Goal: Task Accomplishment & Management: Manage account settings

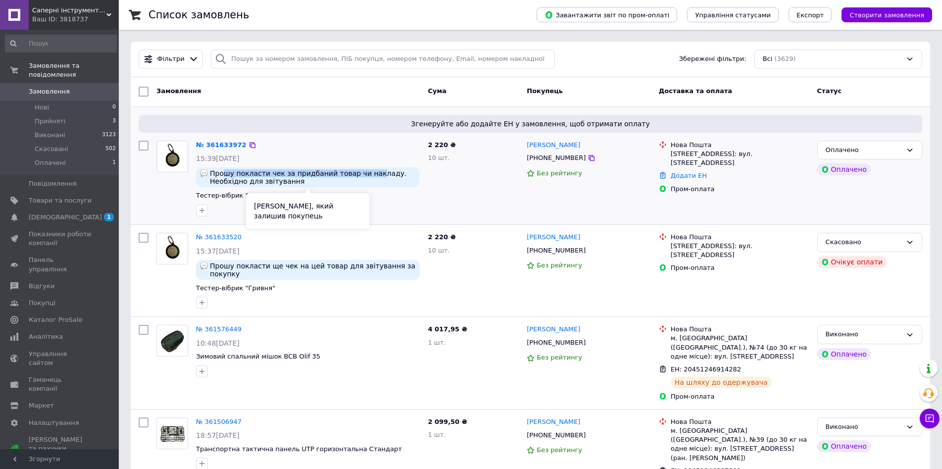
drag, startPoint x: 222, startPoint y: 172, endPoint x: 368, endPoint y: 172, distance: 146.0
click at [365, 172] on span "Прошу покласти чек за придбаний товар чи накладу. Необхідно для звітування" at bounding box center [313, 177] width 206 height 16
click at [368, 172] on span "Прошу покласти чек за придбаний товар чи накладу. Необхідно для звітування" at bounding box center [313, 177] width 206 height 16
click at [224, 144] on link "№ 361633972" at bounding box center [221, 144] width 50 height 7
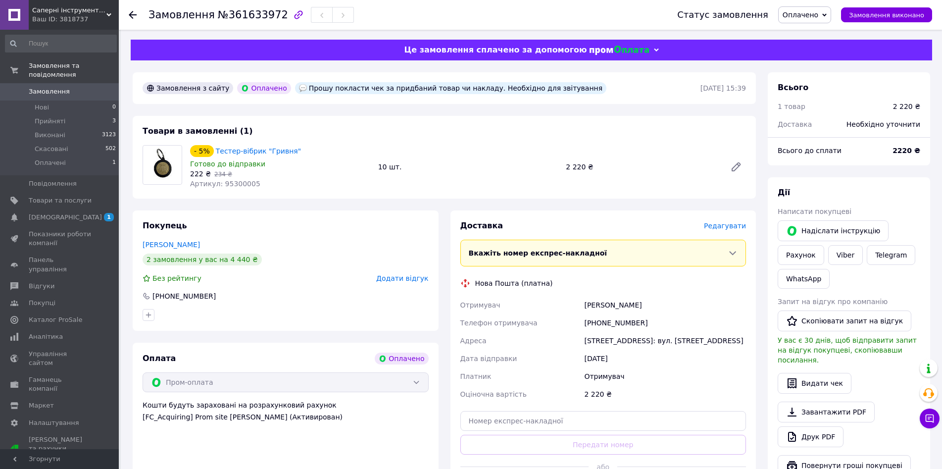
click at [830, 16] on span "Оплачено" at bounding box center [804, 14] width 53 height 17
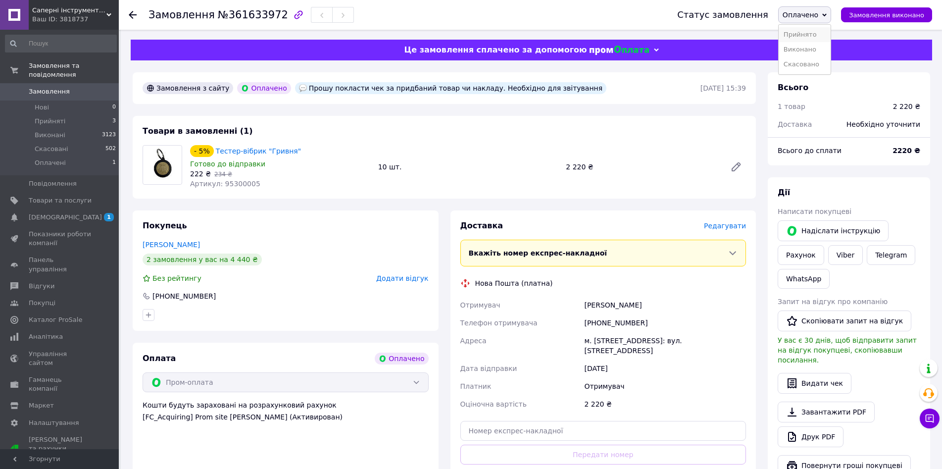
click at [819, 31] on li "Прийнято" at bounding box center [805, 34] width 52 height 15
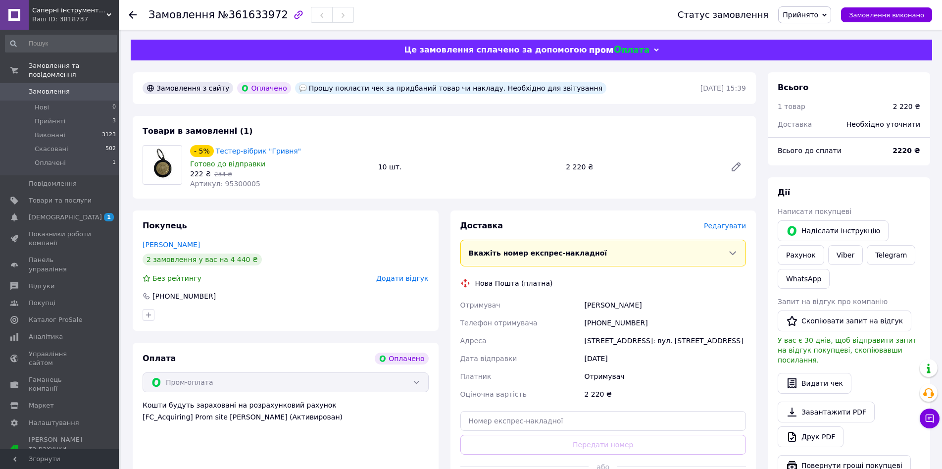
drag, startPoint x: 583, startPoint y: 339, endPoint x: 739, endPoint y: 341, distance: 155.9
click at [739, 341] on div "Київ (Київська обл.), №13: вул. Дорогожицька, 4" at bounding box center [665, 341] width 166 height 18
drag, startPoint x: 741, startPoint y: 341, endPoint x: 586, endPoint y: 341, distance: 155.4
click at [586, 341] on div "Київ (Київська обл.), №13: вул. Дорогожицька, 4" at bounding box center [665, 341] width 166 height 18
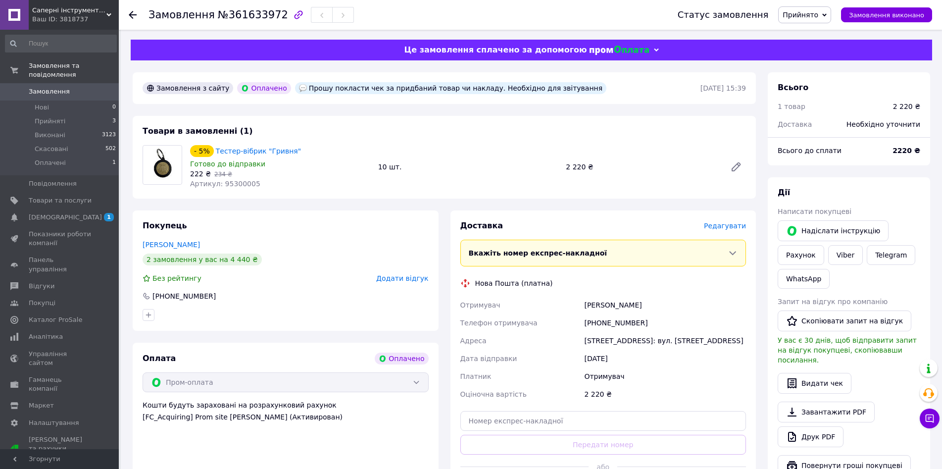
click at [586, 341] on div "Київ (Київська обл.), №13: вул. Дорогожицька, 4" at bounding box center [665, 341] width 166 height 18
click at [244, 22] on div "Замовлення №361633972" at bounding box center [250, 14] width 205 height 17
click at [243, 18] on span "№361633972" at bounding box center [253, 15] width 70 height 12
copy span "361633972"
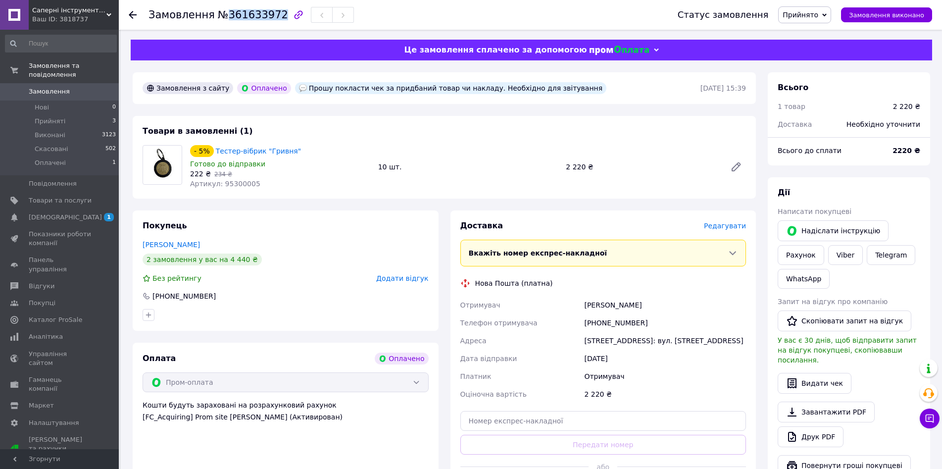
drag, startPoint x: 584, startPoint y: 305, endPoint x: 682, endPoint y: 307, distance: 98.5
click at [682, 307] on div "Каричковский Микола" at bounding box center [665, 305] width 166 height 18
copy div "Каричковский Микола"
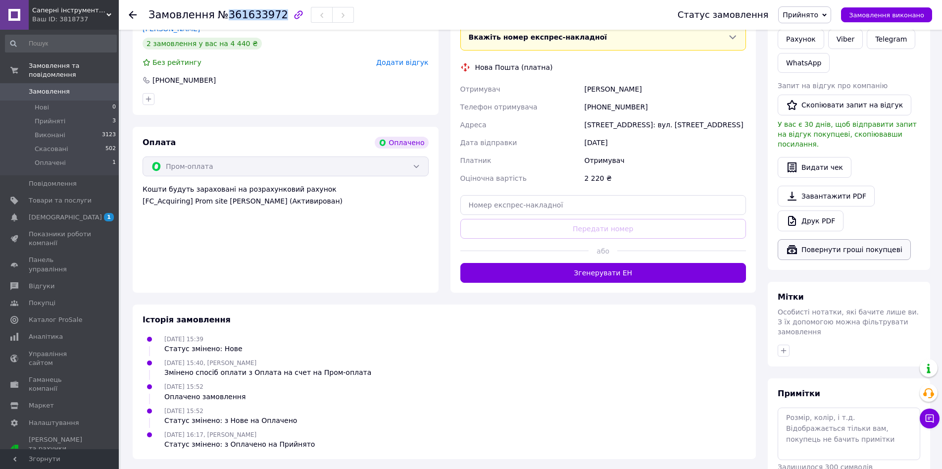
scroll to position [248, 0]
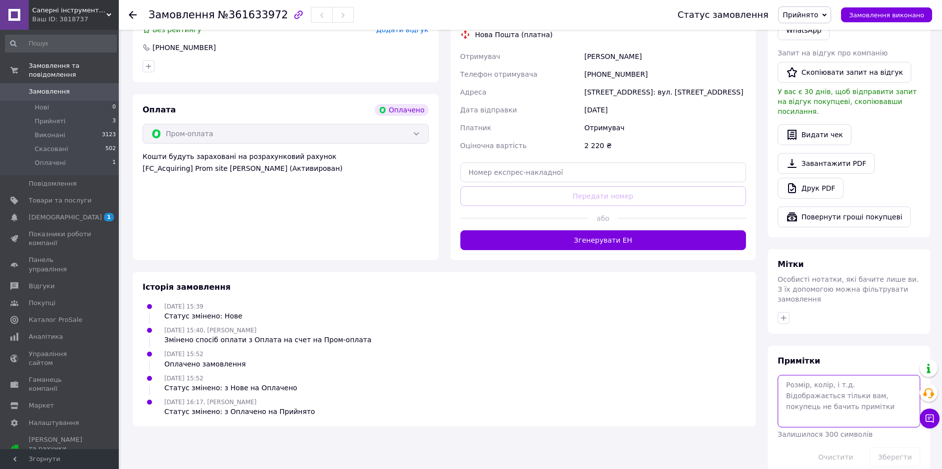
click at [828, 387] on textarea at bounding box center [849, 401] width 143 height 52
paste textarea "НП000001716"
click at [898, 447] on button "Зберегти" at bounding box center [895, 457] width 50 height 20
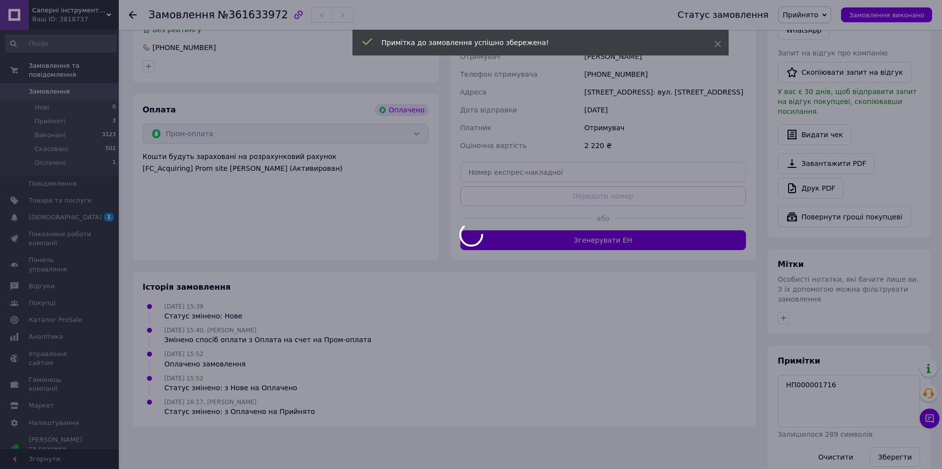
click at [858, 375] on div at bounding box center [471, 234] width 942 height 469
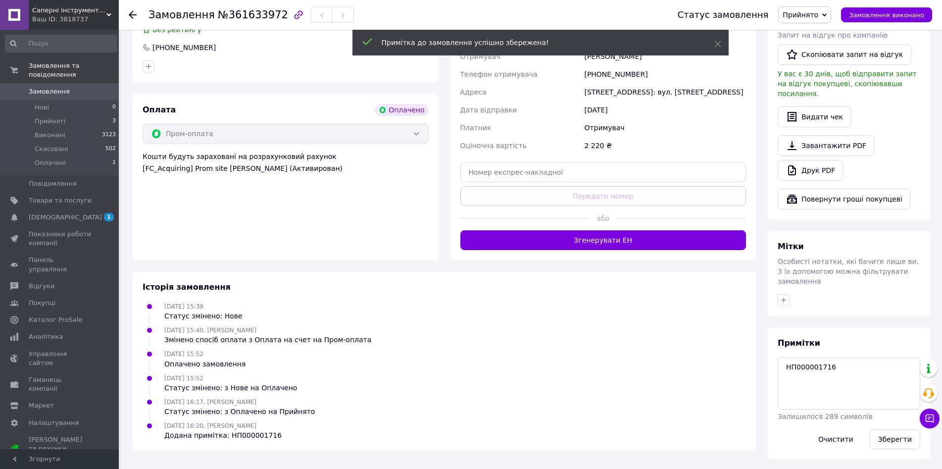
scroll to position [241, 0]
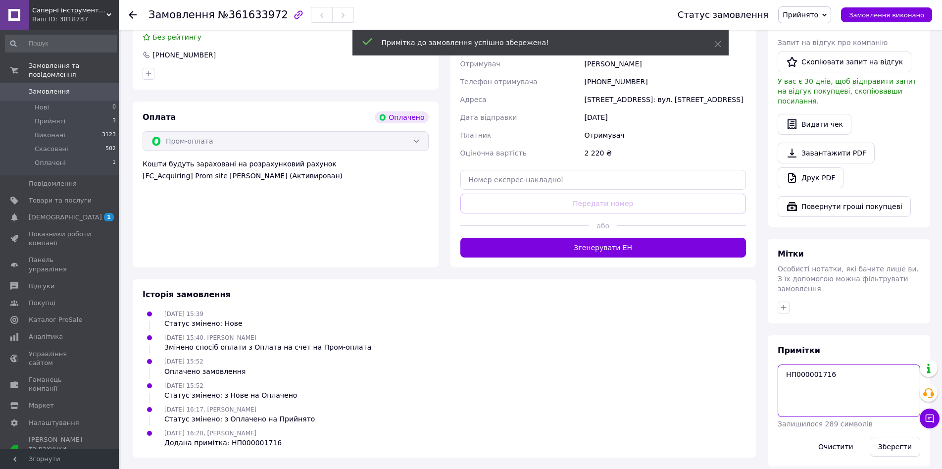
click at [853, 364] on textarea "НП000001716" at bounding box center [849, 390] width 143 height 52
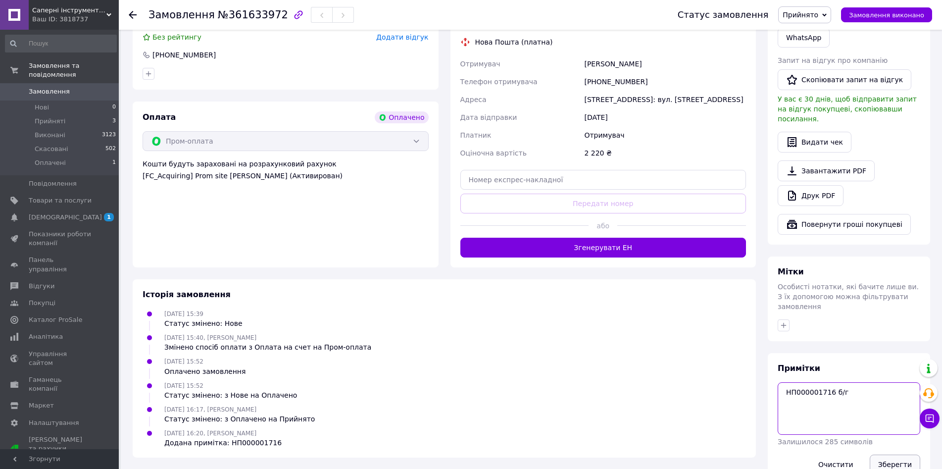
type textarea "НП000001716 б/г"
click at [896, 454] on button "Зберегти" at bounding box center [895, 464] width 50 height 20
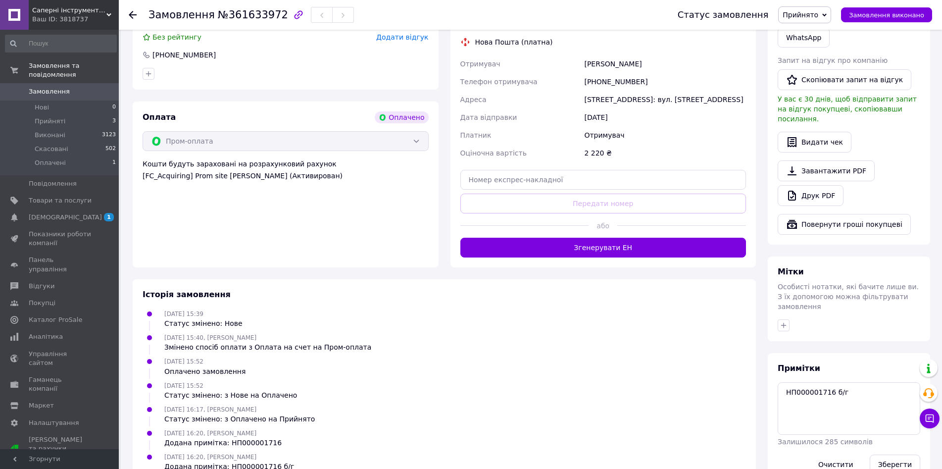
click at [620, 84] on div "+380996637923" at bounding box center [665, 82] width 166 height 18
copy div "380996637923"
click at [602, 65] on div "Каричковский Микола" at bounding box center [665, 64] width 166 height 18
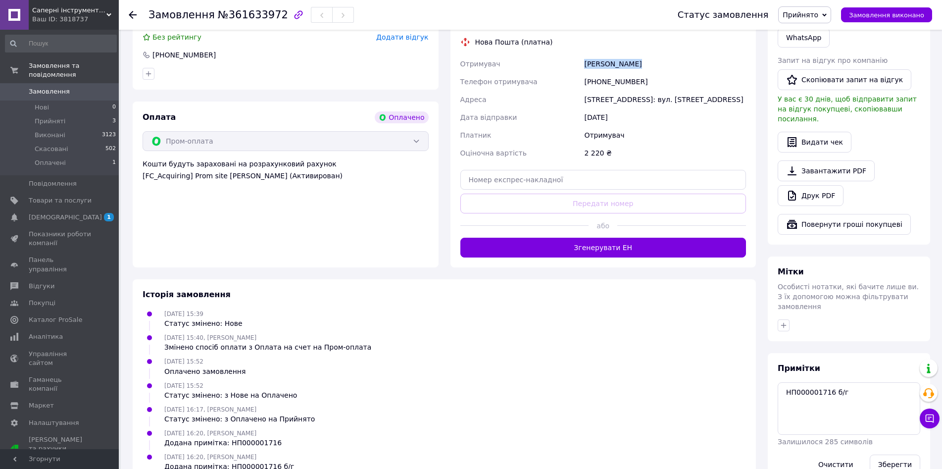
copy div "Каричковский"
click at [646, 59] on div "Каричковский Микола" at bounding box center [665, 64] width 166 height 18
copy div "Микола"
click at [657, 98] on div "Київ (Київська обл.), №13: вул. Дорогожицька, 4" at bounding box center [665, 100] width 166 height 18
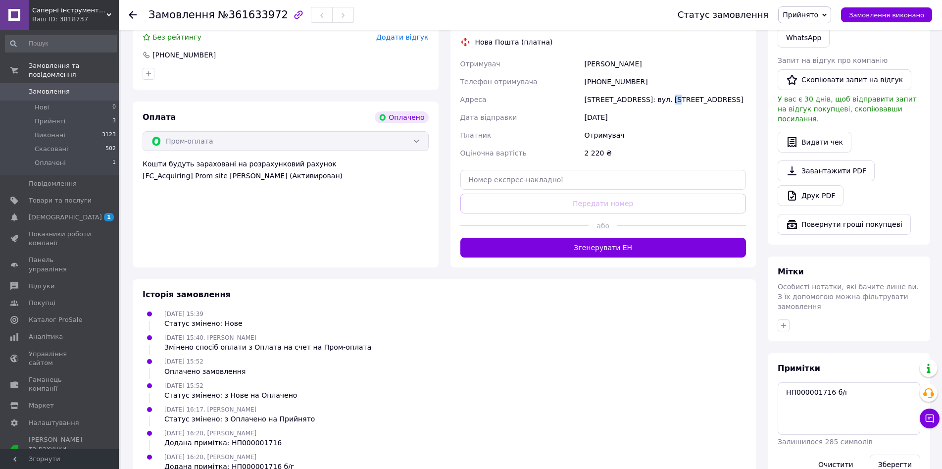
click at [657, 98] on div "Київ (Київська обл.), №13: вул. Дорогожицька, 4" at bounding box center [665, 100] width 166 height 18
copy div "13"
click at [581, 181] on input "text" at bounding box center [603, 180] width 286 height 20
paste input "20451247336352"
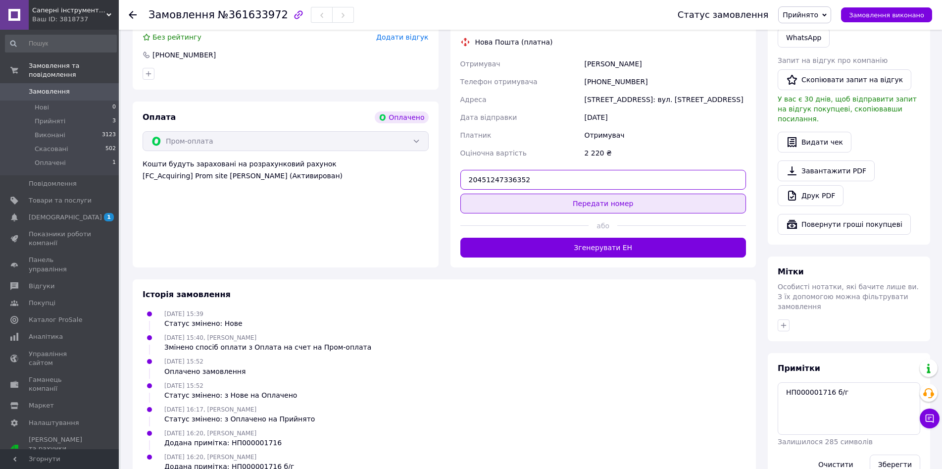
type input "20451247336352"
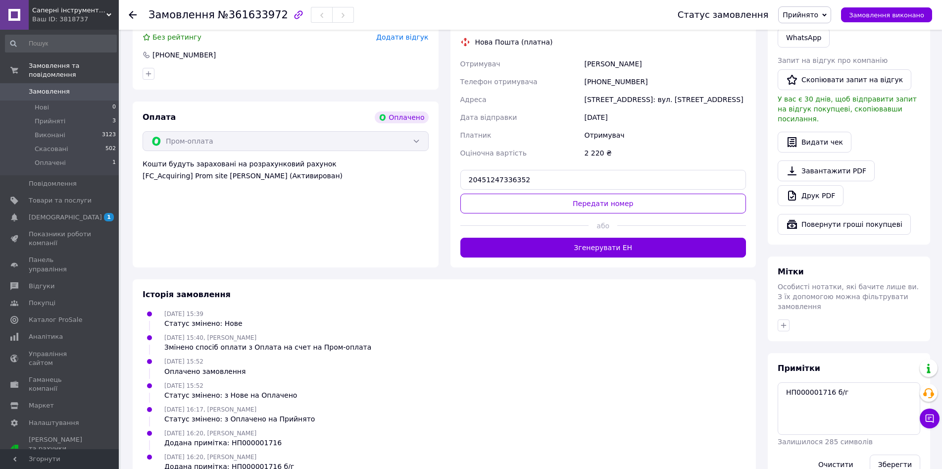
drag, startPoint x: 590, startPoint y: 203, endPoint x: 629, endPoint y: 186, distance: 41.9
click at [590, 204] on button "Передати номер" at bounding box center [603, 204] width 286 height 20
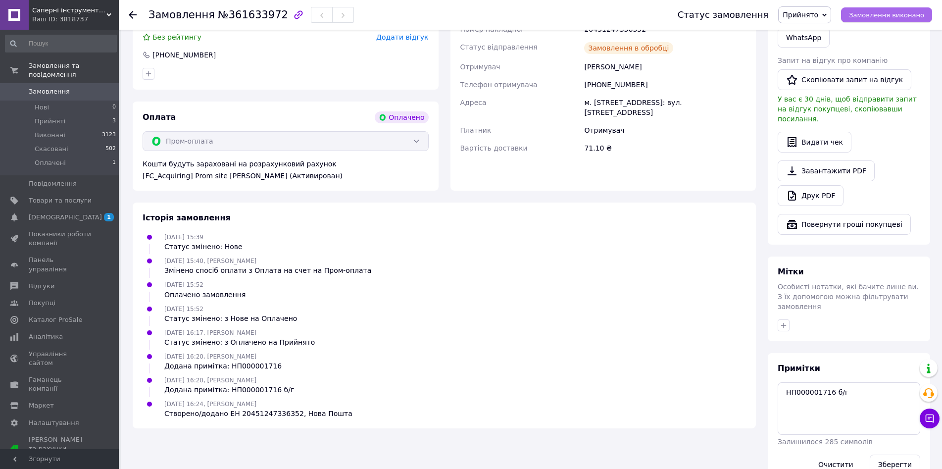
click at [893, 14] on span "Замовлення виконано" at bounding box center [886, 14] width 75 height 7
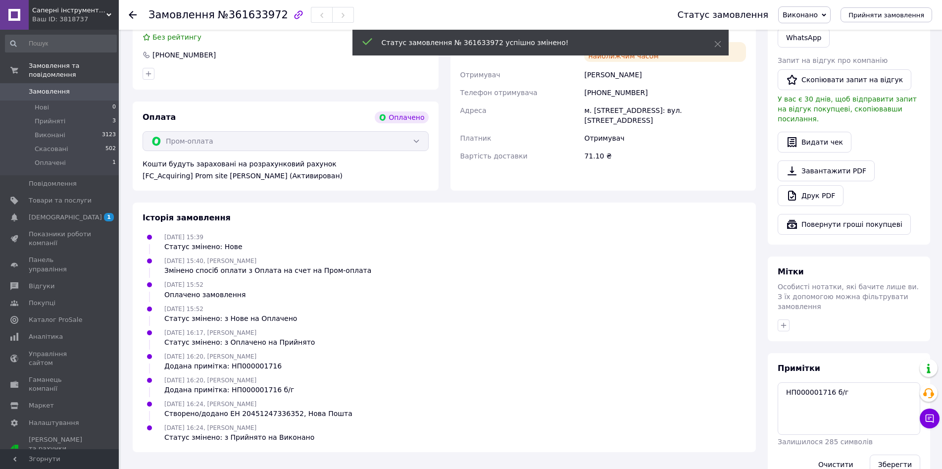
click at [757, 145] on div "Доставка Нова Пошта (платна) Номер накладної 20451247336352 Статус відправлення…" at bounding box center [603, 79] width 318 height 221
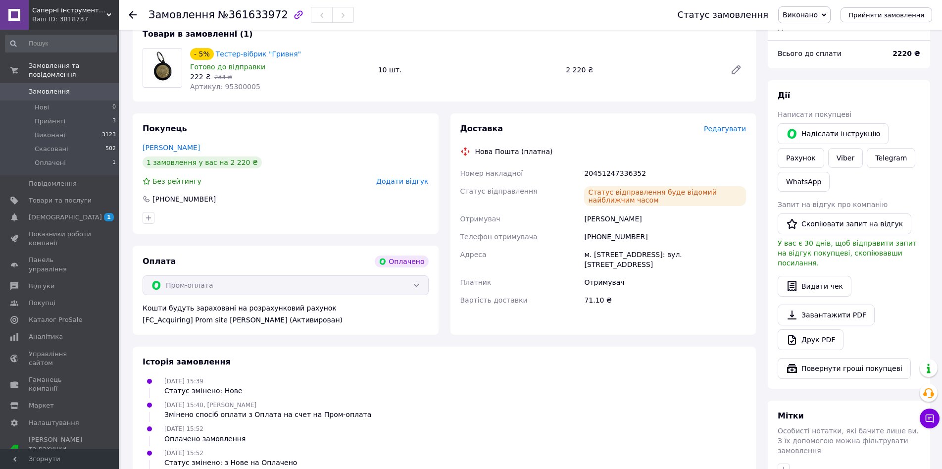
scroll to position [0, 0]
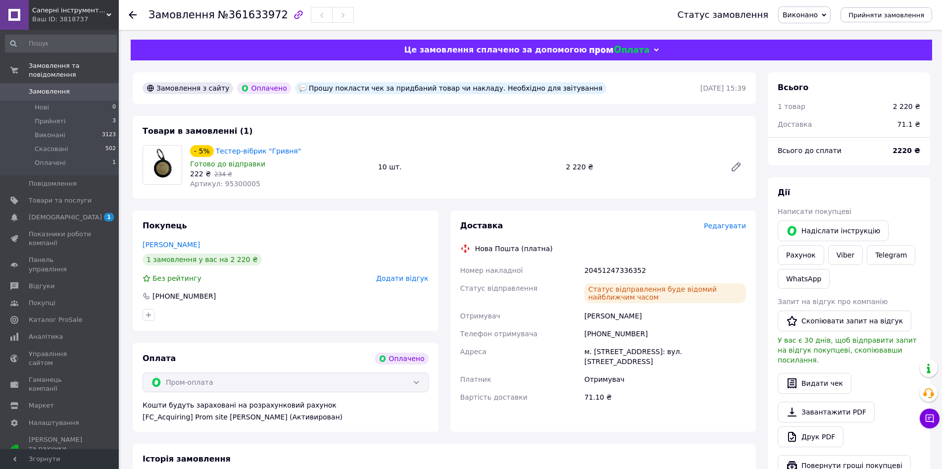
click at [616, 270] on div "20451247336352" at bounding box center [665, 270] width 166 height 18
copy div "20451247336352"
click at [464, 439] on div "Замовлення з сайту Оплачено Прошу покласти чек за придбаний товар чи накладу. Н…" at bounding box center [444, 398] width 635 height 653
click at [616, 336] on div "+380996637923" at bounding box center [665, 334] width 166 height 18
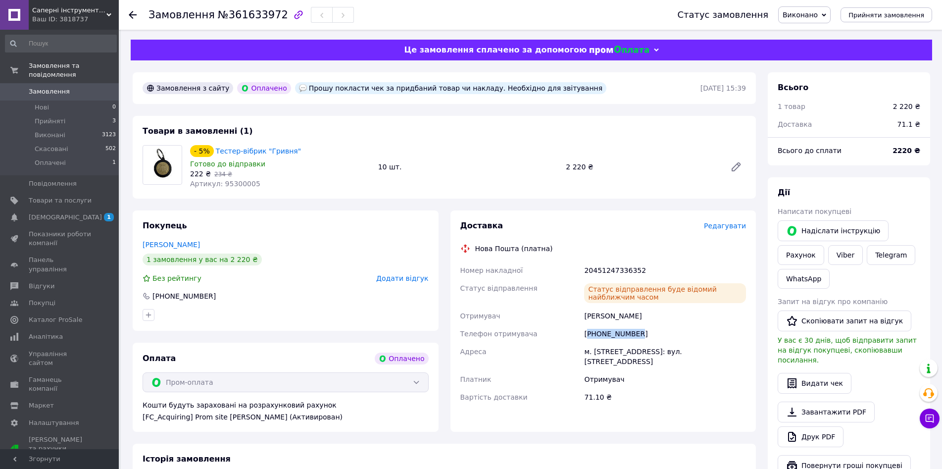
click at [616, 336] on div "+380996637923" at bounding box center [665, 334] width 166 height 18
copy div "380996637923"
click at [80, 6] on span "Саперні інструменти і обладнання для розмінування" at bounding box center [69, 10] width 74 height 9
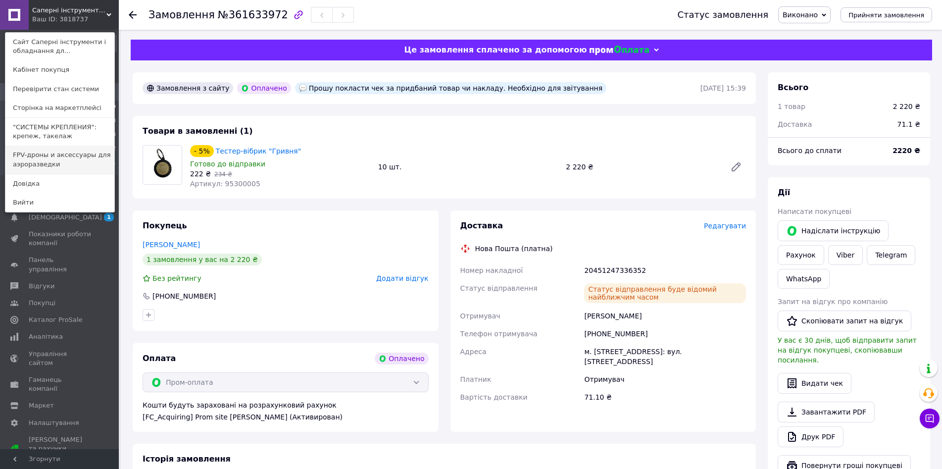
click at [64, 154] on link "FPV-дроны и аксессуары для аэроразведки" at bounding box center [59, 160] width 109 height 28
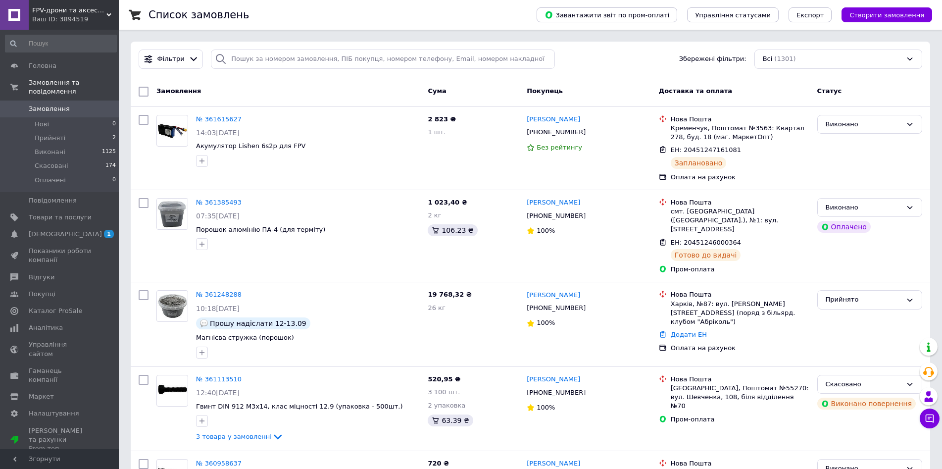
click at [78, 12] on span "FPV-дрони та аксессуари для аеророзвідки" at bounding box center [69, 10] width 74 height 9
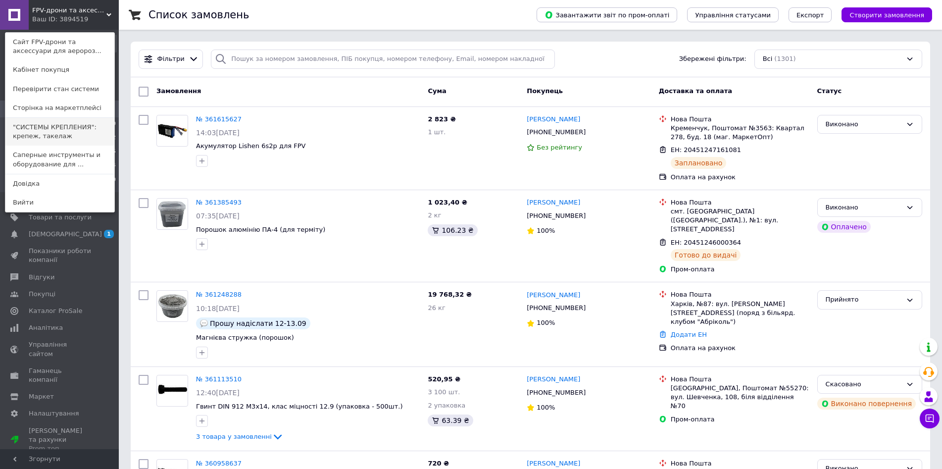
click at [68, 134] on link ""СИСТЕМЫ КРЕПЛЕНИЯ": крепеж, такелаж" at bounding box center [59, 132] width 109 height 28
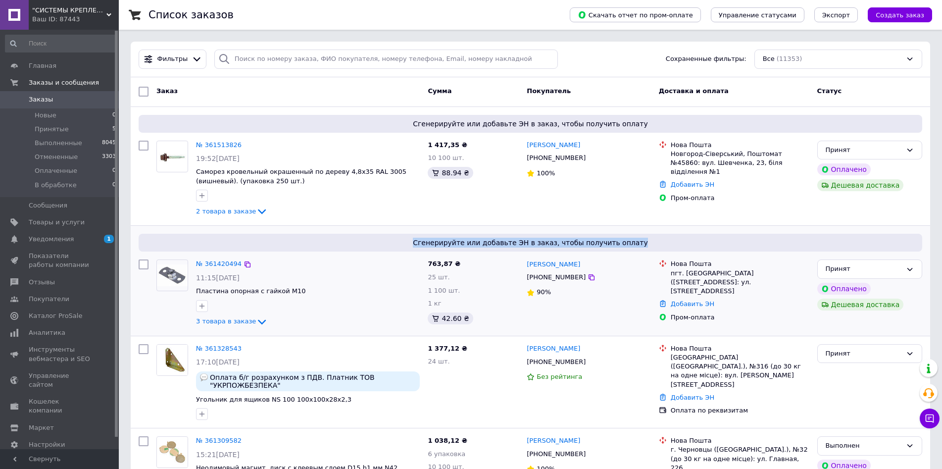
drag, startPoint x: 429, startPoint y: 244, endPoint x: 658, endPoint y: 247, distance: 229.2
click at [658, 247] on span "Сгенерируйте или добавьте ЭН в заказ, чтобы получить оплату" at bounding box center [531, 243] width 776 height 10
drag, startPoint x: 652, startPoint y: 245, endPoint x: 426, endPoint y: 247, distance: 225.7
click at [427, 249] on div "Сгенерируйте или добавьте ЭН в заказ, чтобы получить оплату" at bounding box center [530, 243] width 783 height 18
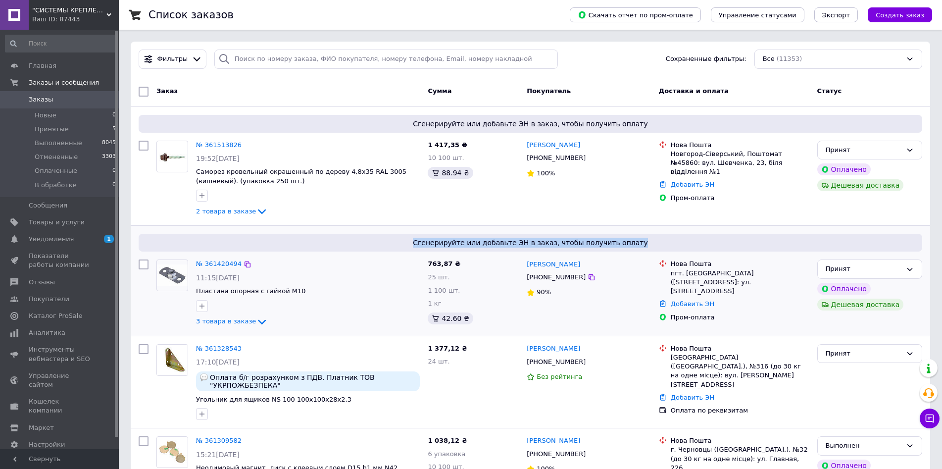
click at [424, 244] on span "Сгенерируйте или добавьте ЭН в заказ, чтобы получить оплату" at bounding box center [531, 243] width 776 height 10
drag, startPoint x: 414, startPoint y: 244, endPoint x: 708, endPoint y: 243, distance: 293.5
click at [708, 243] on span "Сгенерируйте или добавьте ЭН в заказ, чтобы получить оплату" at bounding box center [531, 243] width 776 height 10
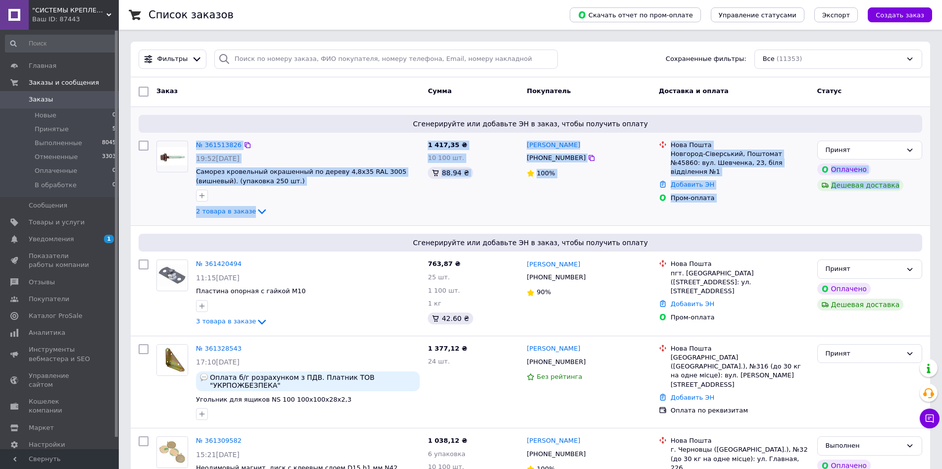
drag, startPoint x: 902, startPoint y: 212, endPoint x: 196, endPoint y: 133, distance: 710.2
click at [196, 133] on div "Сгенерируйте или добавьте ЭН в заказ, чтобы получить оплату № 361513826 19:52, …" at bounding box center [530, 166] width 799 height 119
click at [193, 134] on div "Сгенерируйте или добавьте ЭН в заказ, чтобы получить оплату № 361513826 19:52, …" at bounding box center [530, 166] width 799 height 119
click at [192, 135] on div "Сгенерируйте или добавьте ЭН в заказ, чтобы получить оплату № 361513826 19:52, …" at bounding box center [530, 166] width 799 height 119
drag, startPoint x: 192, startPoint y: 136, endPoint x: 885, endPoint y: 206, distance: 697.4
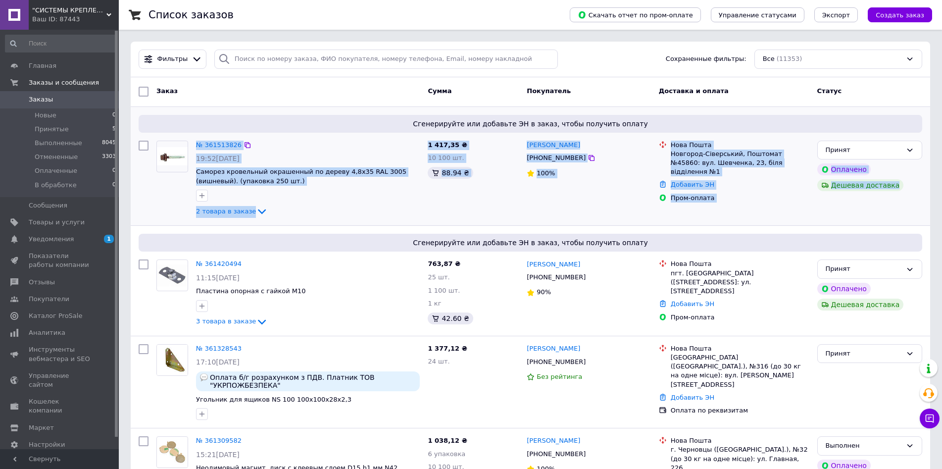
click at [885, 206] on div "Сгенерируйте или добавьте ЭН в заказ, чтобы получить оплату № 361513826 19:52, …" at bounding box center [530, 166] width 799 height 119
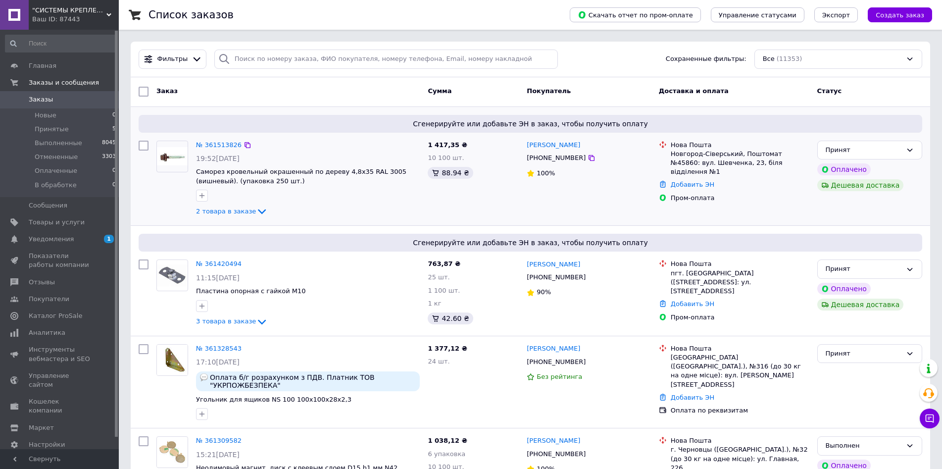
click at [894, 206] on div "Принят Оплачено Дешевая доставка" at bounding box center [869, 179] width 113 height 85
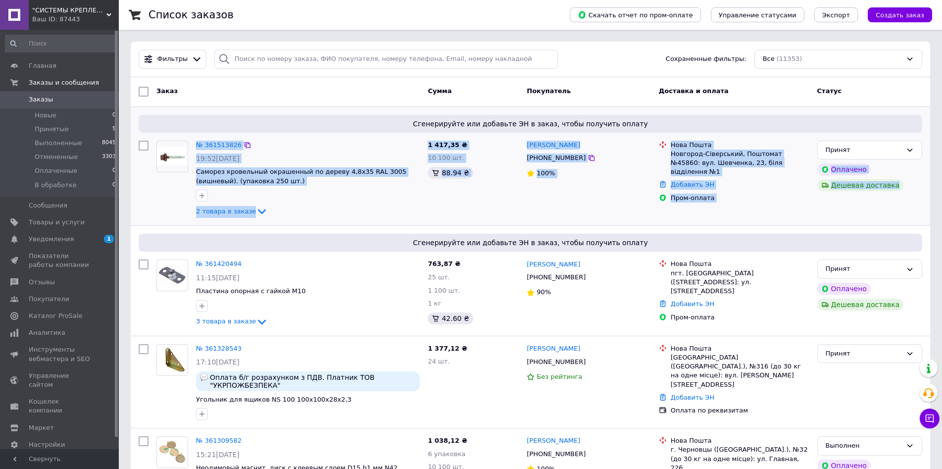
drag, startPoint x: 904, startPoint y: 210, endPoint x: 191, endPoint y: 141, distance: 716.5
click at [191, 141] on div "№ 361513826 19:52, 11.09.2025 Саморез кровельный окрашенный по дереву 4,8х35 RA…" at bounding box center [530, 179] width 791 height 85
click at [191, 141] on div at bounding box center [172, 179] width 40 height 85
drag, startPoint x: 192, startPoint y: 134, endPoint x: 912, endPoint y: 192, distance: 722.4
click at [912, 192] on div "Сгенерируйте или добавьте ЭН в заказ, чтобы получить оплату № 361513826 19:52, …" at bounding box center [530, 166] width 799 height 119
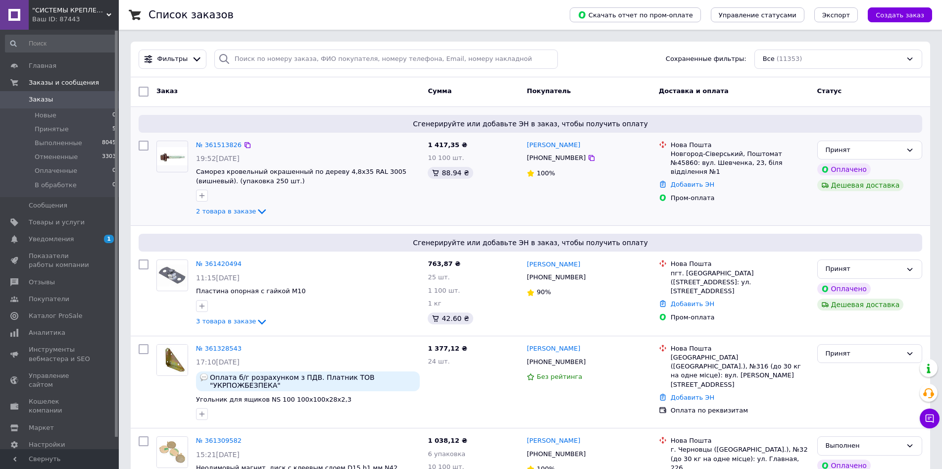
click at [912, 194] on div "Принят Оплачено Дешевая доставка" at bounding box center [869, 179] width 113 height 85
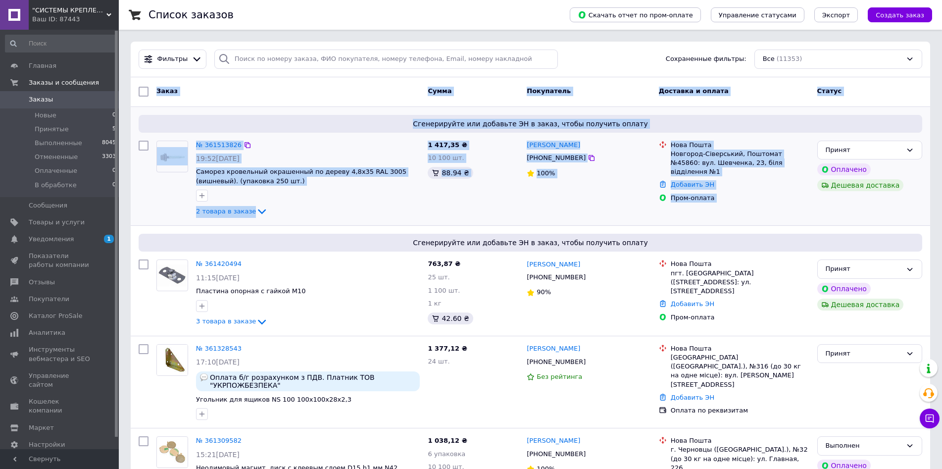
drag, startPoint x: 154, startPoint y: 86, endPoint x: 900, endPoint y: 122, distance: 746.7
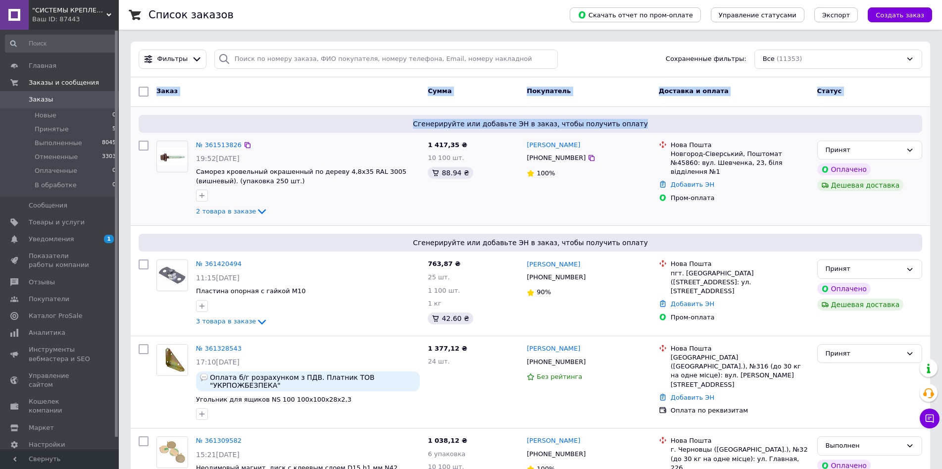
click at [900, 122] on span "Сгенерируйте или добавьте ЭН в заказ, чтобы получить оплату" at bounding box center [531, 124] width 776 height 10
click at [850, 125] on span "Сгенерируйте или добавьте ЭН в заказ, чтобы получить оплату" at bounding box center [531, 124] width 776 height 10
click at [630, 121] on span "Сгенерируйте или добавьте ЭН в заказ, чтобы получить оплату" at bounding box center [531, 124] width 776 height 10
drag, startPoint x: 636, startPoint y: 122, endPoint x: 149, endPoint y: 87, distance: 488.3
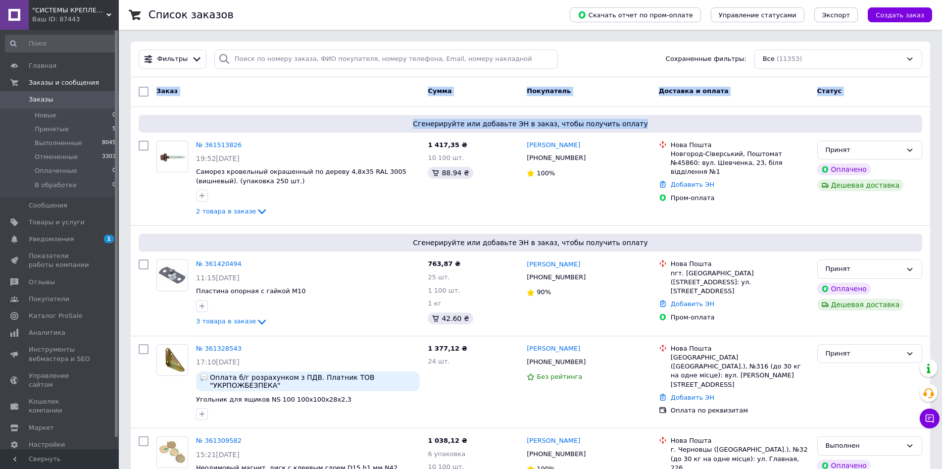
click at [240, 96] on div "Заказ" at bounding box center [287, 92] width 271 height 18
drag, startPoint x: 151, startPoint y: 90, endPoint x: 749, endPoint y: 126, distance: 599.0
click at [749, 126] on span "Сгенерируйте или добавьте ЭН в заказ, чтобы получить оплату" at bounding box center [531, 124] width 776 height 10
drag, startPoint x: 832, startPoint y: 126, endPoint x: 153, endPoint y: 91, distance: 679.5
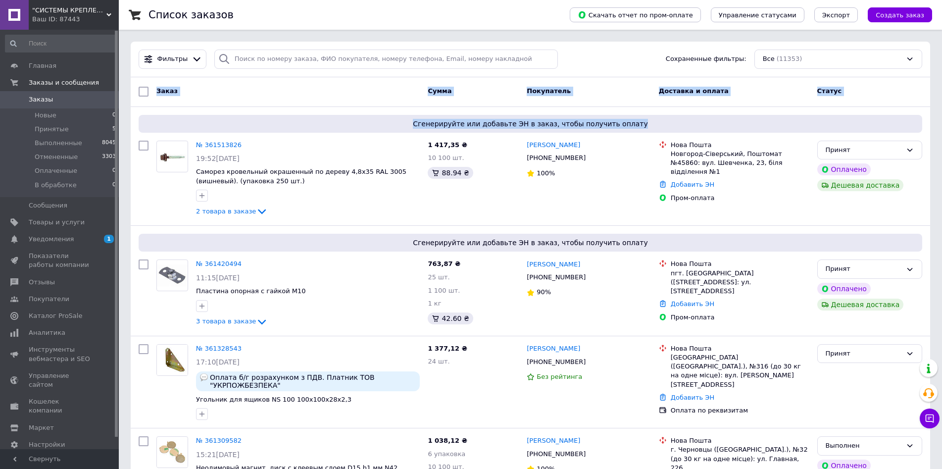
click at [153, 91] on div "Заказ" at bounding box center [287, 92] width 271 height 18
drag, startPoint x: 152, startPoint y: 88, endPoint x: 664, endPoint y: 130, distance: 513.5
click at [666, 128] on span "Сгенерируйте или добавьте ЭН в заказ, чтобы получить оплату" at bounding box center [531, 124] width 776 height 10
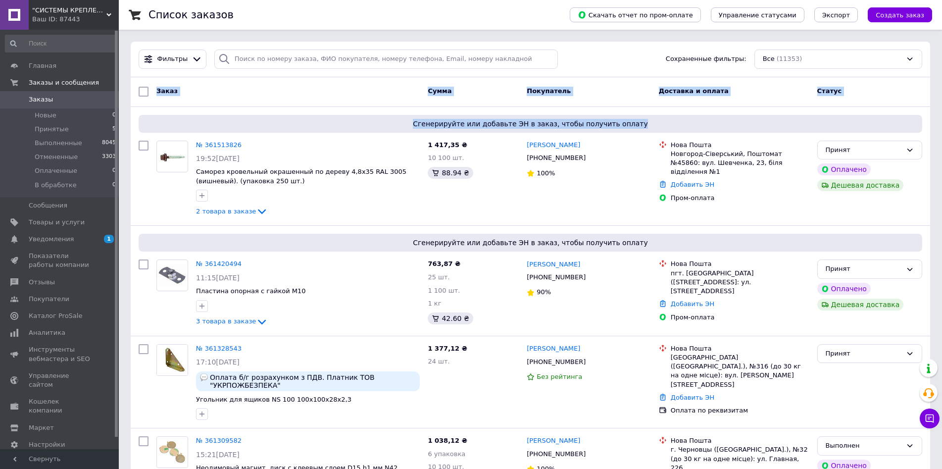
drag, startPoint x: 712, startPoint y: 126, endPoint x: 153, endPoint y: 88, distance: 559.5
click at [153, 88] on div "Заказ" at bounding box center [287, 92] width 271 height 18
drag, startPoint x: 152, startPoint y: 87, endPoint x: 651, endPoint y: 124, distance: 500.3
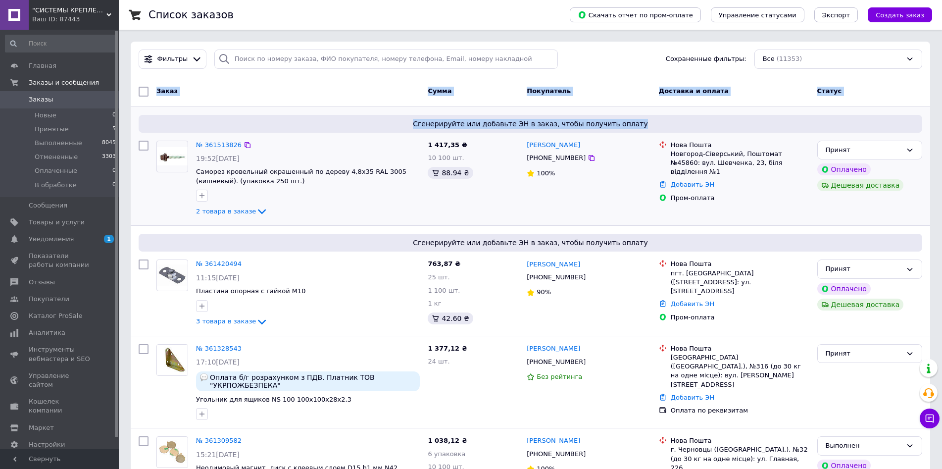
click at [653, 125] on span "Сгенерируйте или добавьте ЭН в заказ, чтобы получить оплату" at bounding box center [531, 124] width 776 height 10
drag, startPoint x: 688, startPoint y: 122, endPoint x: 153, endPoint y: 87, distance: 536.7
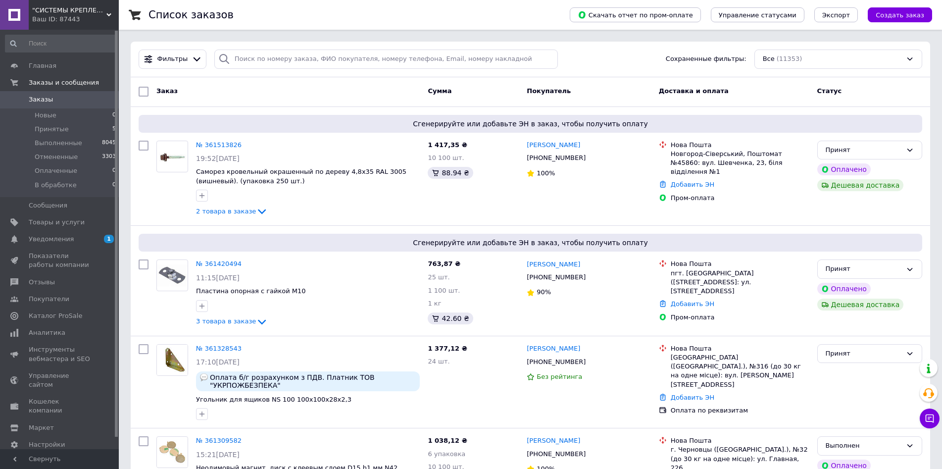
click at [151, 86] on div at bounding box center [144, 92] width 18 height 18
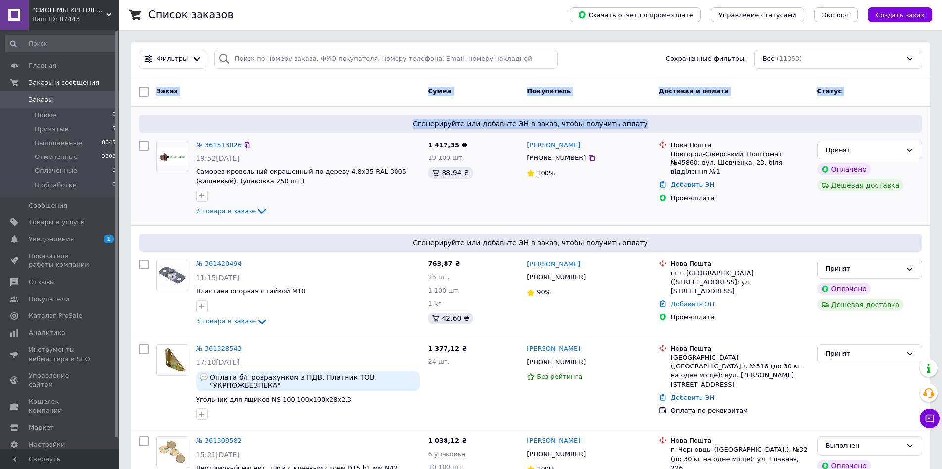
drag, startPoint x: 151, startPoint y: 87, endPoint x: 653, endPoint y: 126, distance: 503.9
click at [655, 126] on span "Сгенерируйте или добавьте ЭН в заказ, чтобы получить оплату" at bounding box center [531, 124] width 776 height 10
drag, startPoint x: 676, startPoint y: 124, endPoint x: 153, endPoint y: 90, distance: 523.7
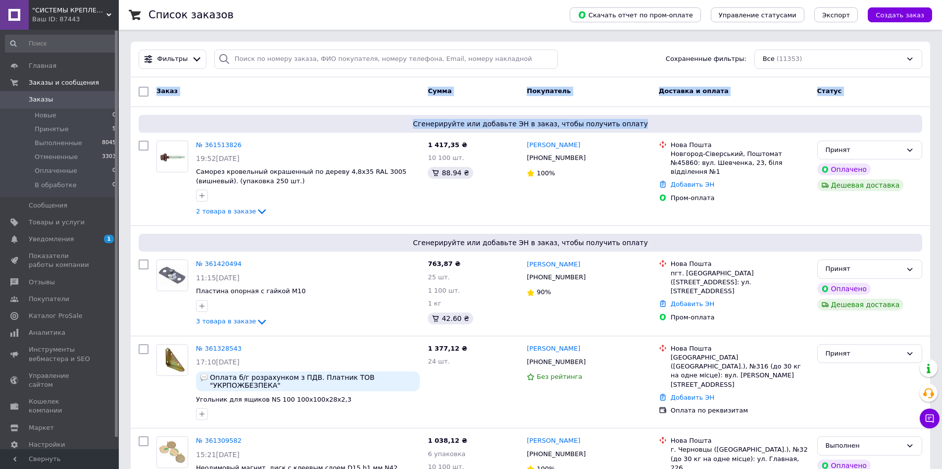
click at [153, 90] on div "Заказ" at bounding box center [287, 92] width 271 height 18
drag, startPoint x: 150, startPoint y: 87, endPoint x: 683, endPoint y: 124, distance: 533.8
click at [683, 124] on span "Сгенерируйте или добавьте ЭН в заказ, чтобы получить оплату" at bounding box center [531, 124] width 776 height 10
drag, startPoint x: 624, startPoint y: 118, endPoint x: 654, endPoint y: 118, distance: 30.2
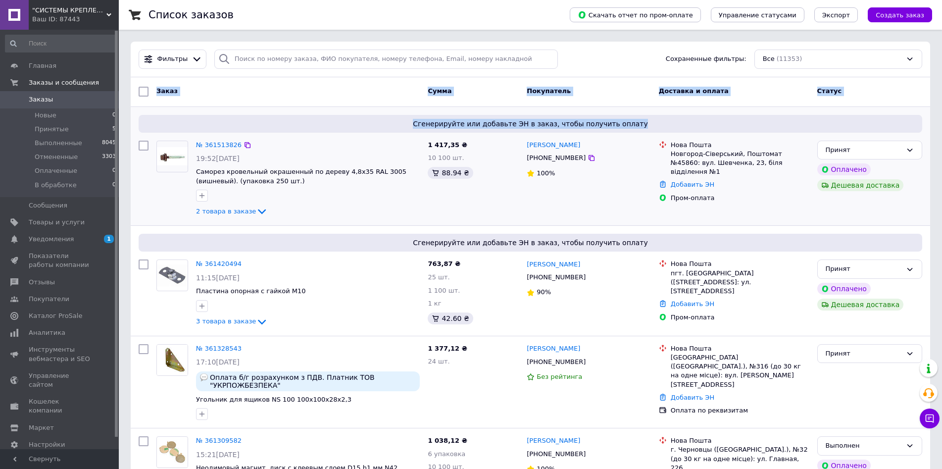
click at [625, 118] on div "Сгенерируйте или добавьте ЭН в заказ, чтобы получить оплату" at bounding box center [530, 124] width 783 height 18
click at [667, 119] on span "Сгенерируйте или добавьте ЭН в заказ, чтобы получить оплату" at bounding box center [531, 124] width 776 height 10
click at [672, 122] on span "Сгенерируйте или добавьте ЭН в заказ, чтобы получить оплату" at bounding box center [531, 124] width 776 height 10
click at [630, 124] on span "Сгенерируйте или добавьте ЭН в заказ, чтобы получить оплату" at bounding box center [531, 124] width 776 height 10
drag, startPoint x: 640, startPoint y: 124, endPoint x: 150, endPoint y: 97, distance: 490.7
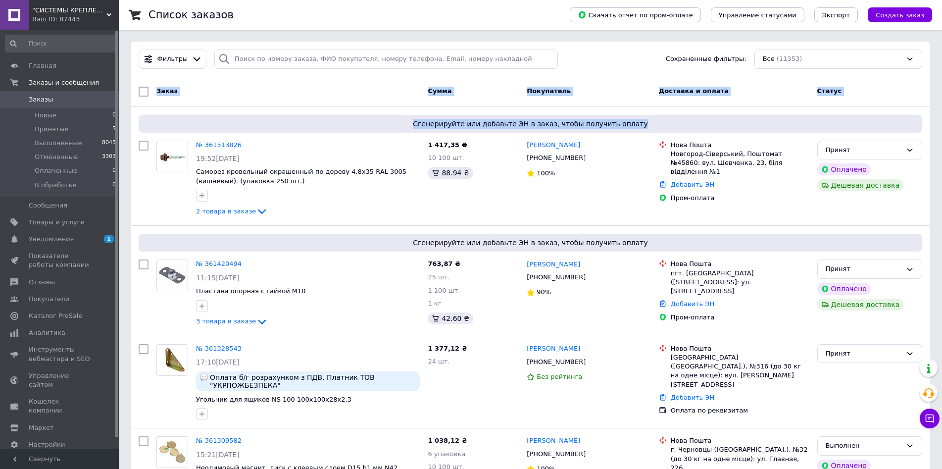
click at [153, 93] on div "Заказ" at bounding box center [287, 92] width 271 height 18
drag, startPoint x: 154, startPoint y: 88, endPoint x: 656, endPoint y: 120, distance: 502.9
click at [657, 120] on span "Сгенерируйте или добавьте ЭН в заказ, чтобы получить оплату" at bounding box center [531, 124] width 776 height 10
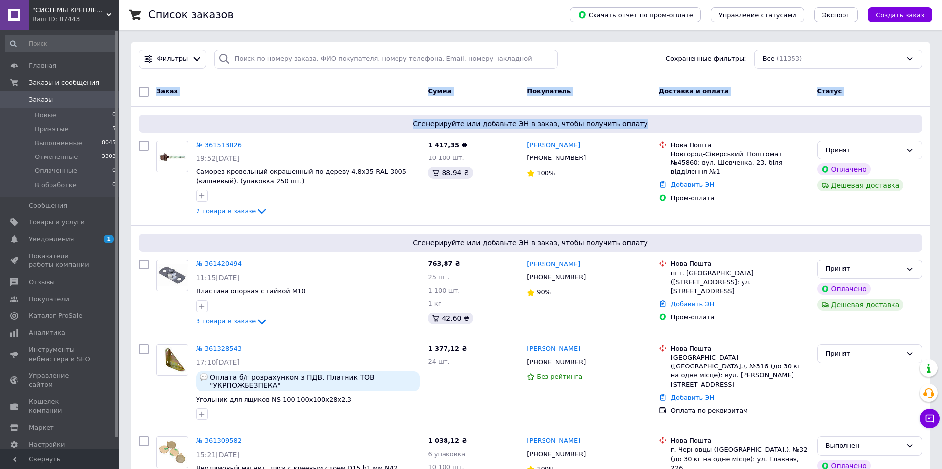
drag, startPoint x: 669, startPoint y: 121, endPoint x: 156, endPoint y: 89, distance: 513.3
click at [156, 89] on span "Заказ" at bounding box center [166, 90] width 21 height 7
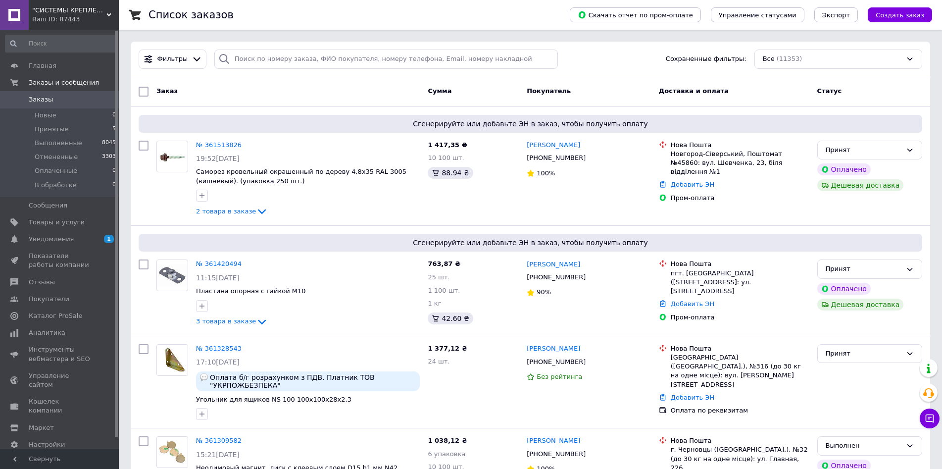
click at [154, 91] on div "Заказ" at bounding box center [287, 92] width 271 height 18
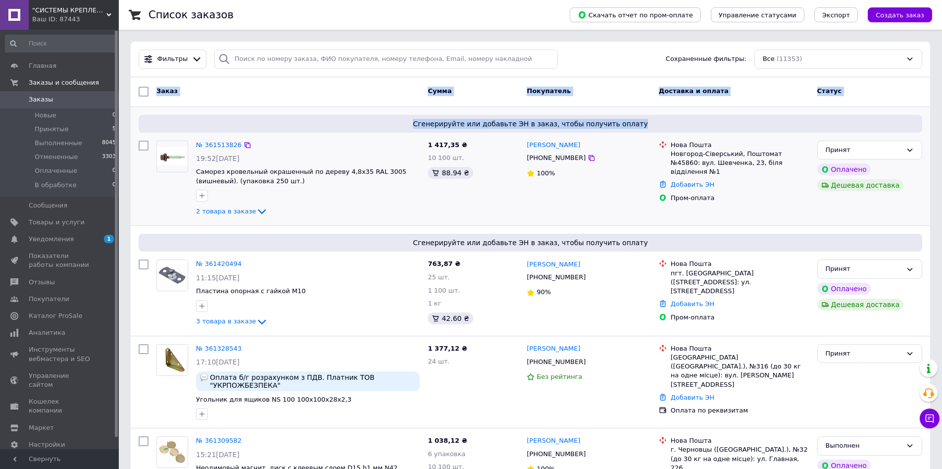
drag, startPoint x: 154, startPoint y: 91, endPoint x: 665, endPoint y: 130, distance: 511.7
click at [390, 116] on div "Сгенерируйте или добавьте ЭН в заказ, чтобы получить оплату" at bounding box center [530, 124] width 783 height 18
drag, startPoint x: 155, startPoint y: 92, endPoint x: 671, endPoint y: 127, distance: 517.4
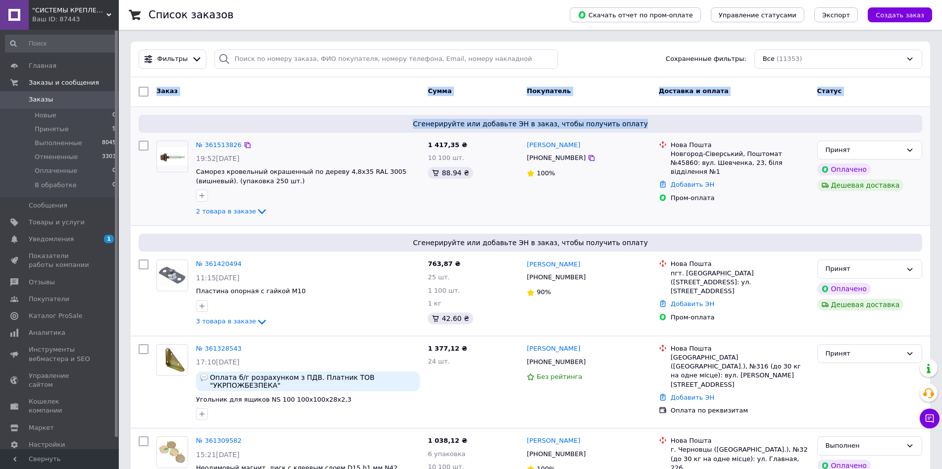
click at [672, 127] on span "Сгенерируйте или добавьте ЭН в заказ, чтобы получить оплату" at bounding box center [531, 124] width 776 height 10
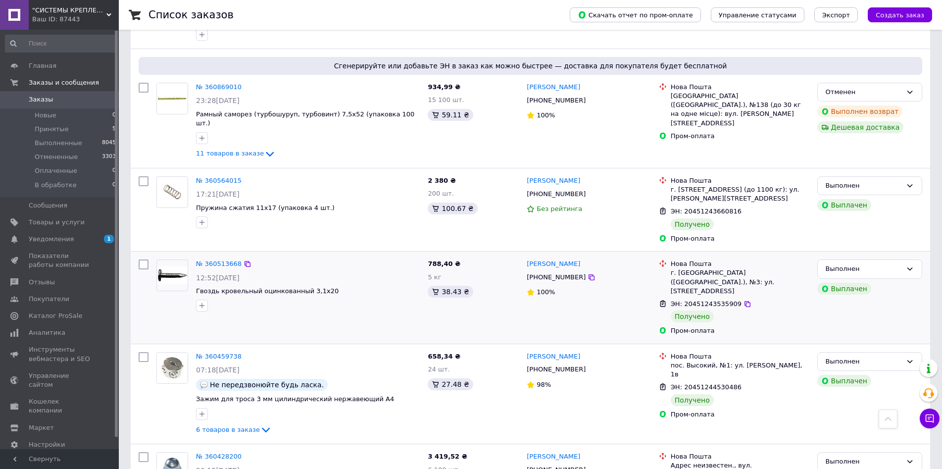
scroll to position [1237, 0]
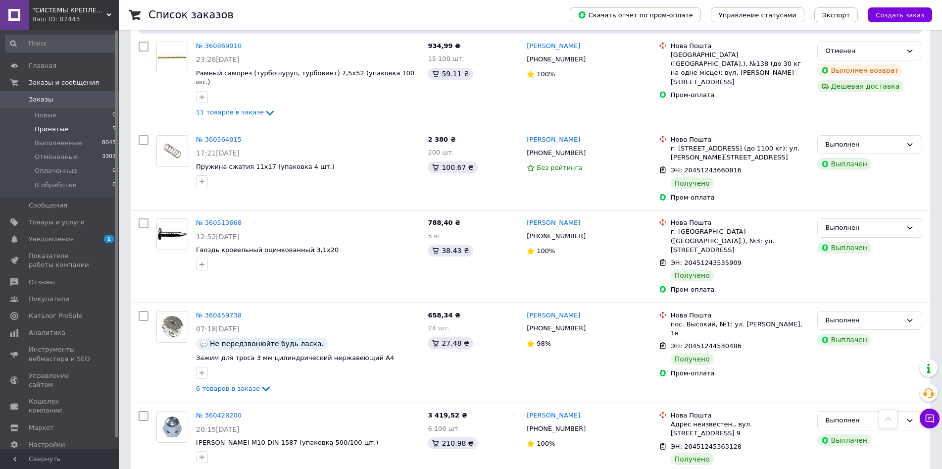
click at [59, 128] on span "Принятые" at bounding box center [52, 129] width 34 height 9
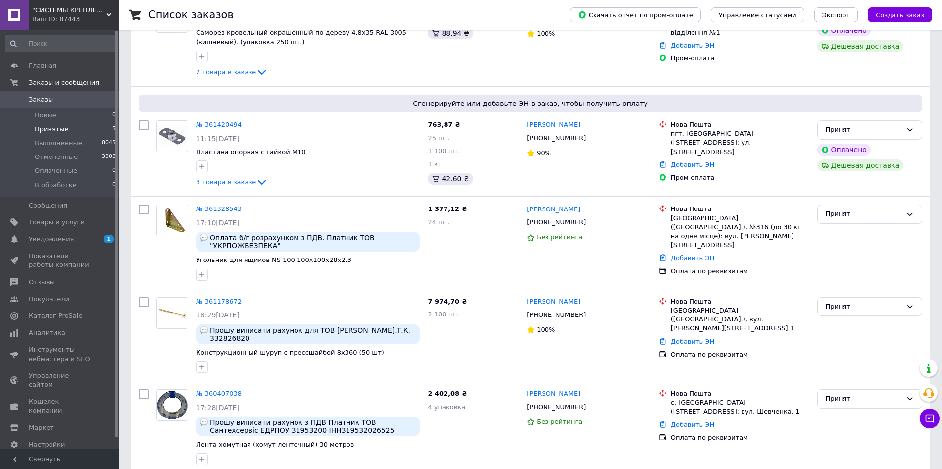
scroll to position [190, 0]
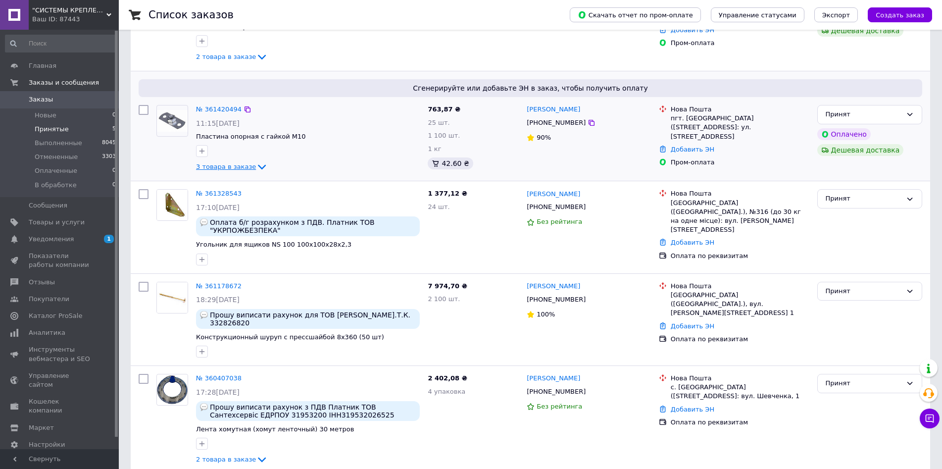
click at [229, 169] on span "3 товара в заказе" at bounding box center [226, 166] width 60 height 7
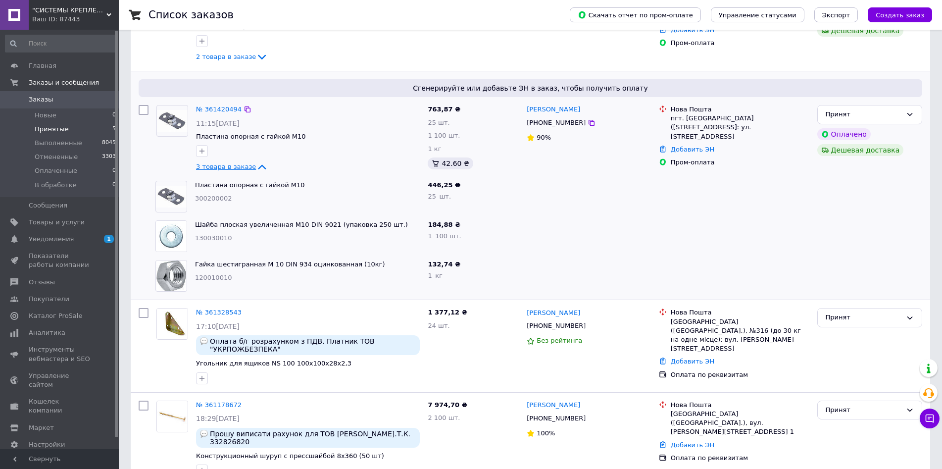
click at [243, 169] on span "3 товара в заказе" at bounding box center [226, 166] width 60 height 7
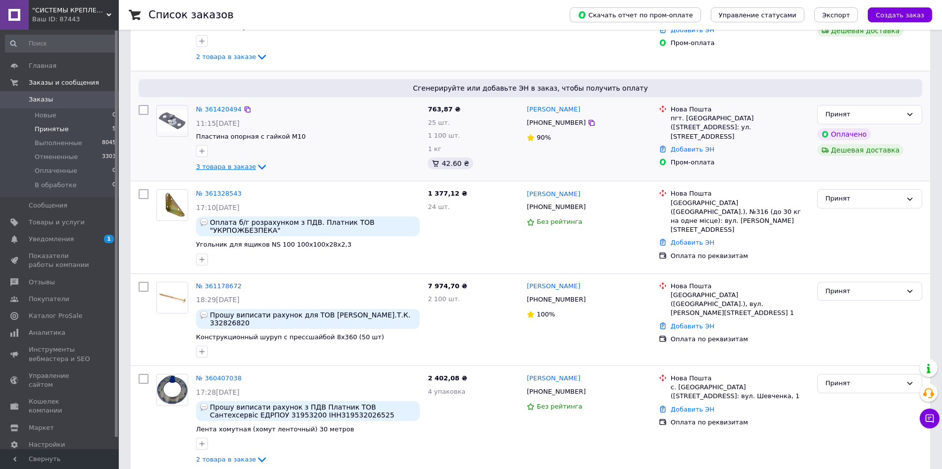
click at [243, 169] on span "3 товара в заказе" at bounding box center [226, 166] width 60 height 7
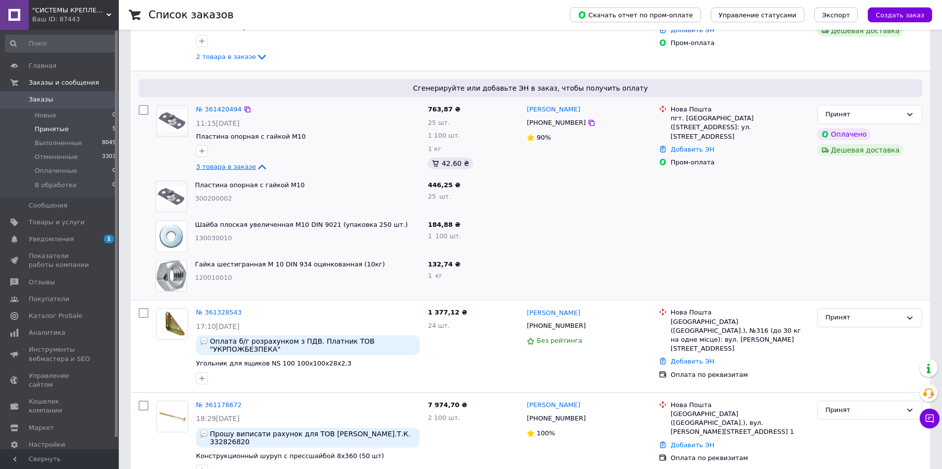
click at [243, 169] on span "3 товара в заказе" at bounding box center [226, 166] width 60 height 7
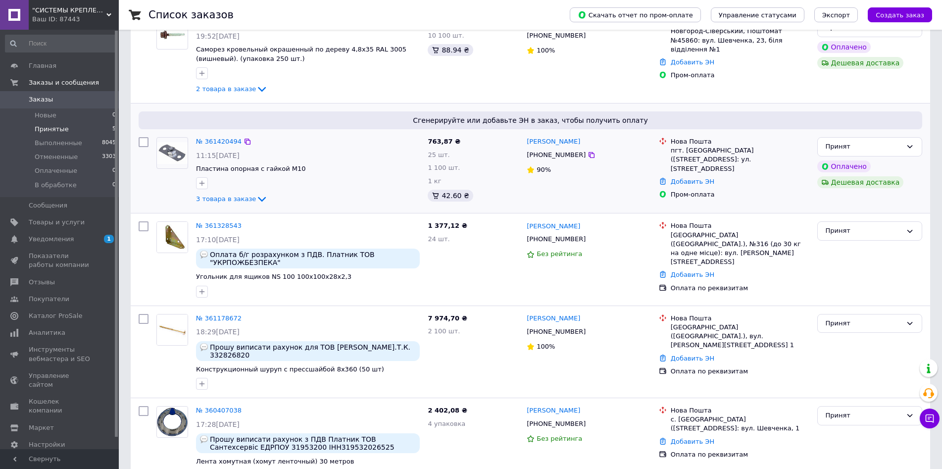
scroll to position [141, 0]
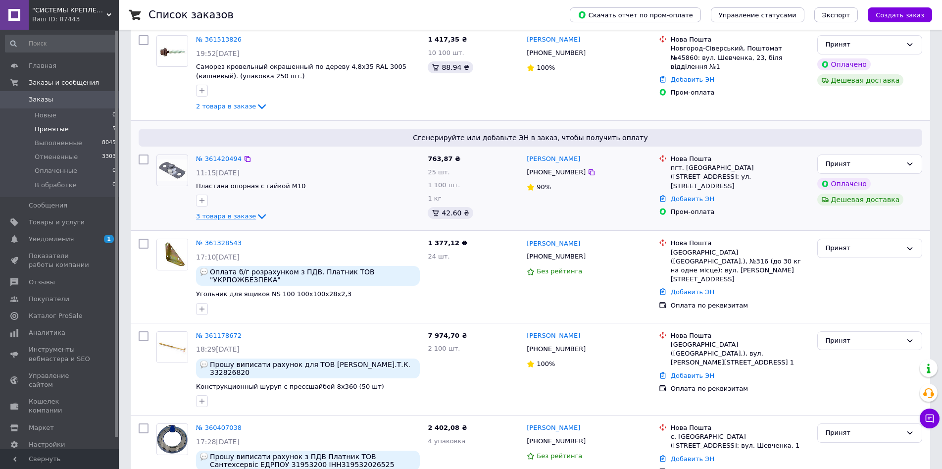
click at [237, 217] on span "3 товара в заказе" at bounding box center [226, 215] width 60 height 7
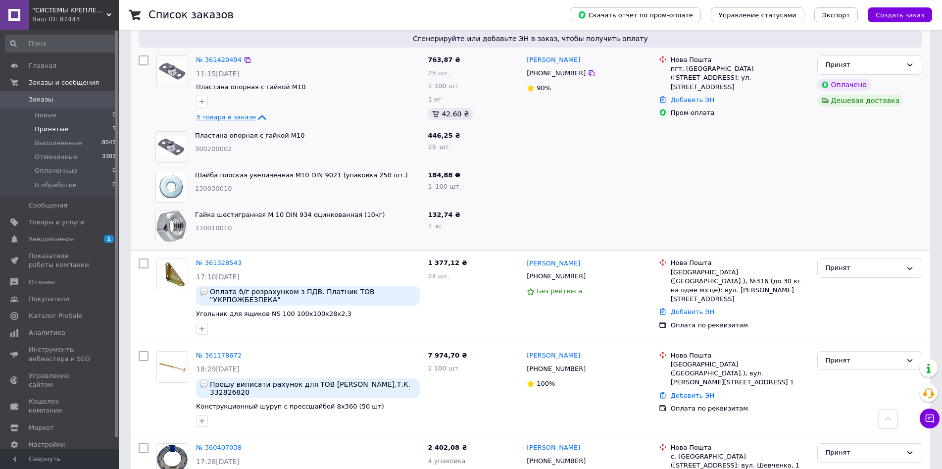
click at [256, 117] on icon at bounding box center [262, 117] width 12 height 12
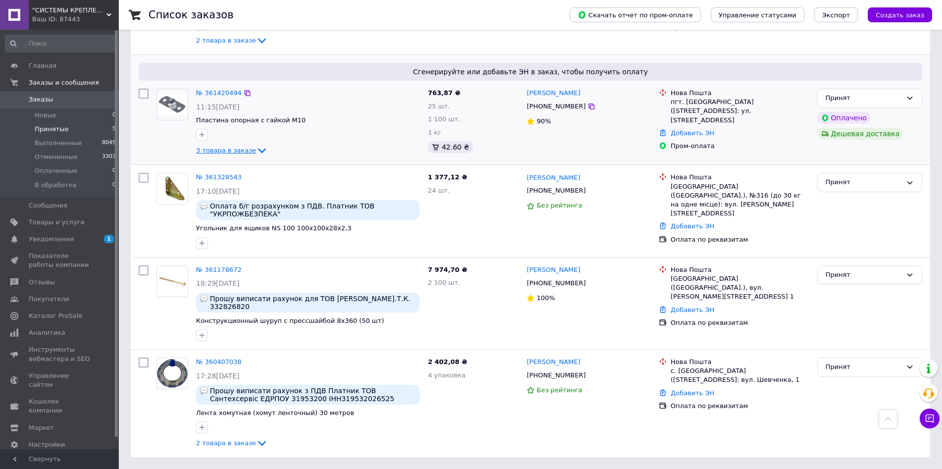
scroll to position [190, 0]
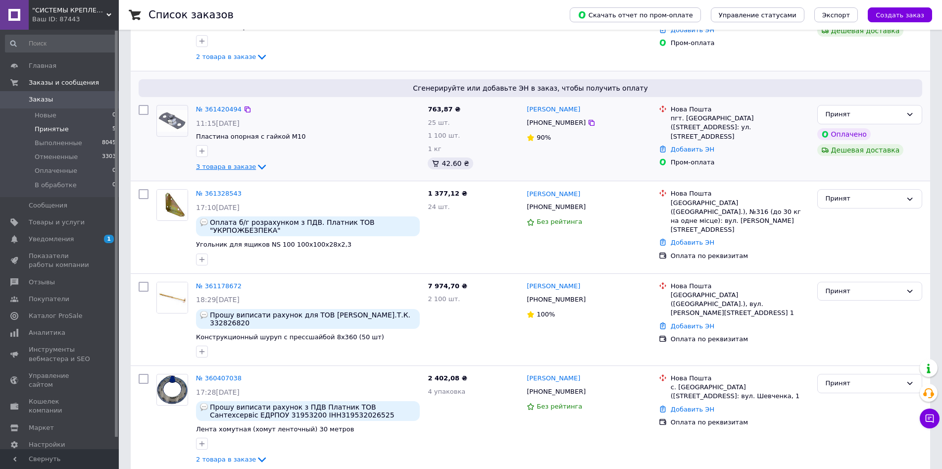
click at [63, 15] on div "Ваш ID: 87443" at bounding box center [75, 19] width 87 height 9
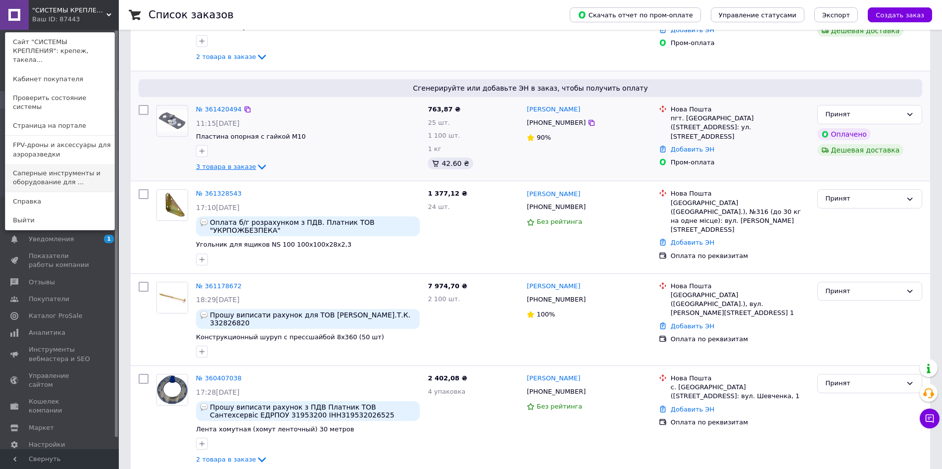
click at [68, 164] on link "Саперные инструменты и оборудование для ..." at bounding box center [59, 178] width 109 height 28
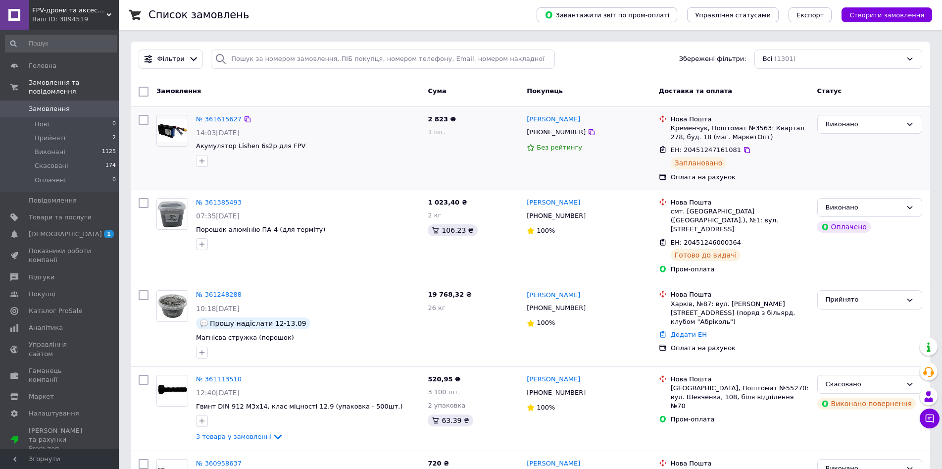
click at [168, 126] on img at bounding box center [172, 130] width 31 height 22
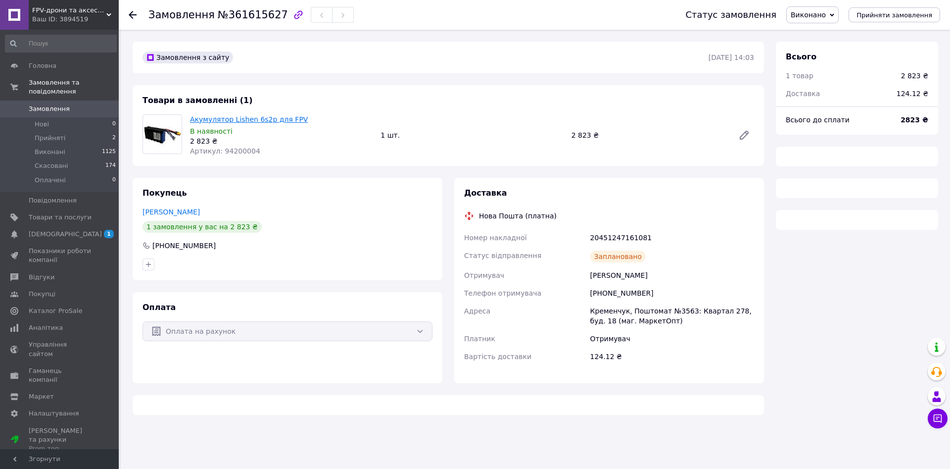
click at [219, 119] on link "Акумулятор Lishen 6s2p для FPV" at bounding box center [249, 119] width 118 height 8
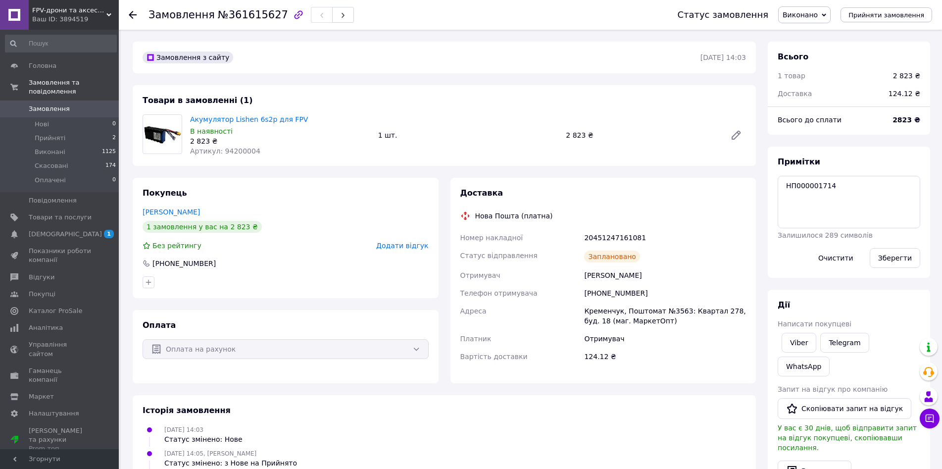
click at [130, 14] on use at bounding box center [133, 15] width 8 height 8
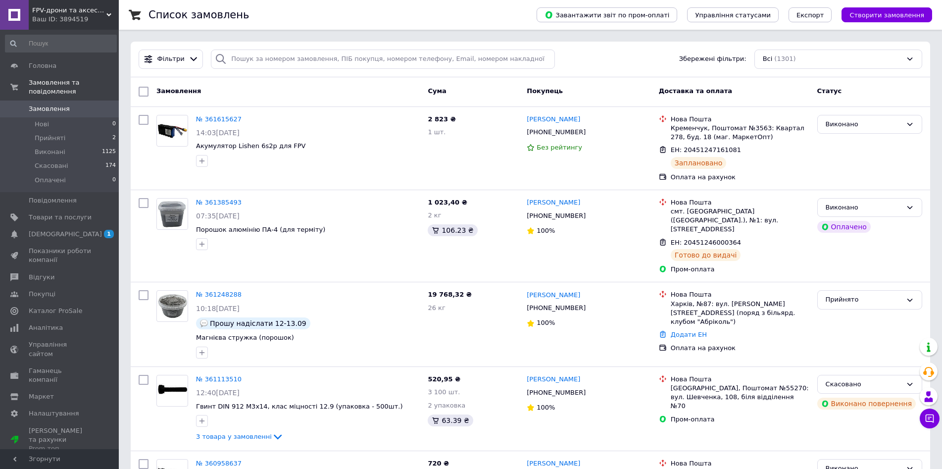
click at [80, 1] on div "FPV-дрони та аксессуари для аеророзвідки Ваш ID: 3894519" at bounding box center [74, 15] width 90 height 30
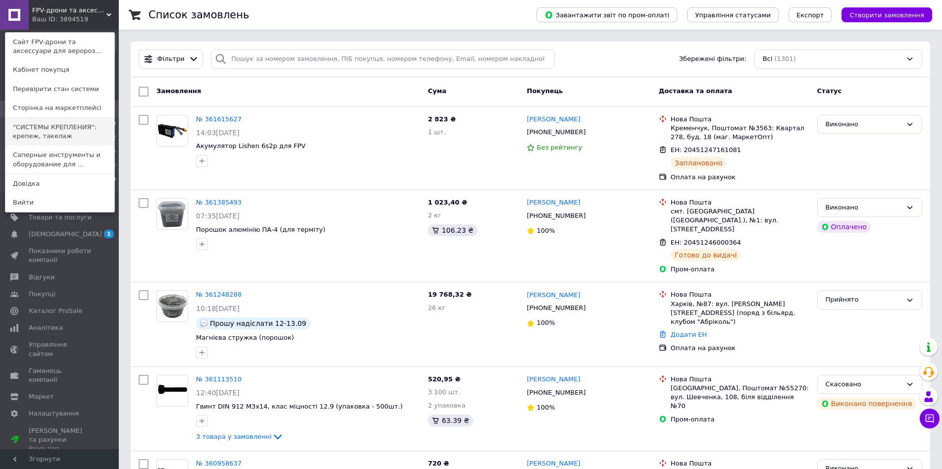
click at [60, 118] on link ""СИСТЕМЫ КРЕПЛЕНИЯ": крепеж, такелаж" at bounding box center [59, 132] width 109 height 28
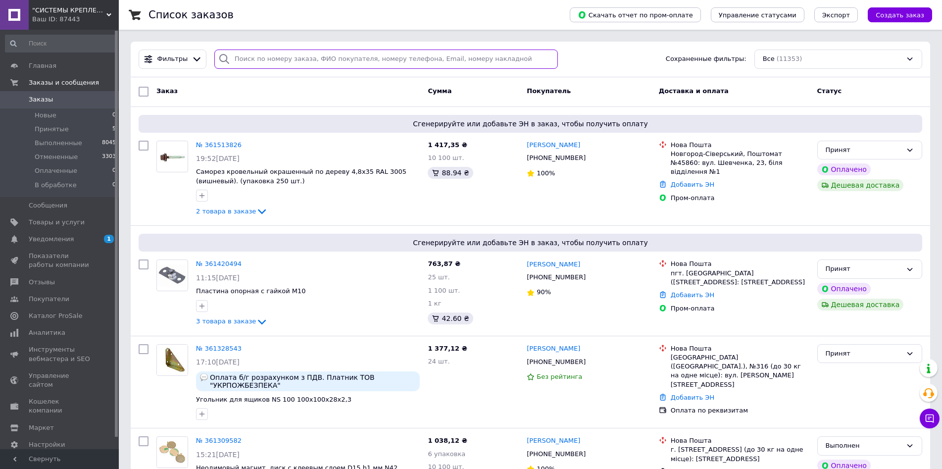
click at [288, 60] on input "search" at bounding box center [386, 58] width 344 height 19
paste input "360407038"
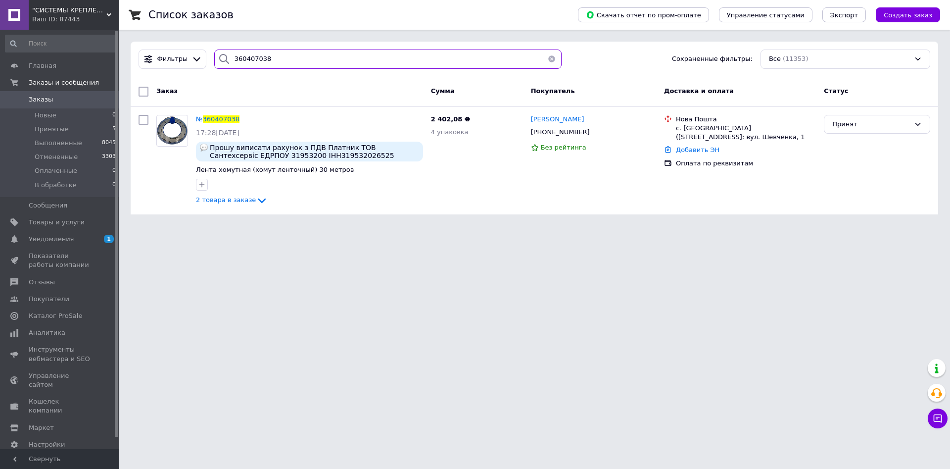
type input "360407038"
click at [225, 124] on div "№ 360407038" at bounding box center [218, 119] width 46 height 11
click at [219, 118] on span "360407038" at bounding box center [221, 118] width 37 height 7
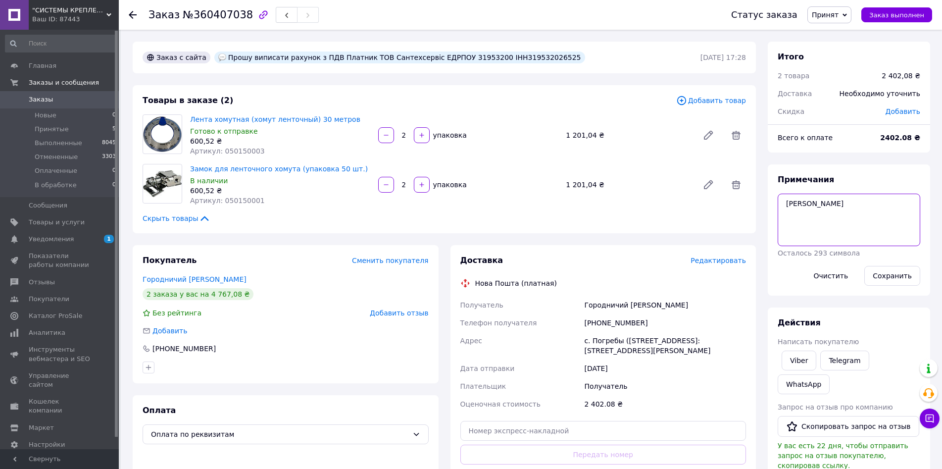
paste textarea "СК000013151"
type textarea "Сергей СК000013151"
drag, startPoint x: 896, startPoint y: 272, endPoint x: 684, endPoint y: 335, distance: 221.0
click at [896, 272] on button "Сохранить" at bounding box center [892, 276] width 56 height 20
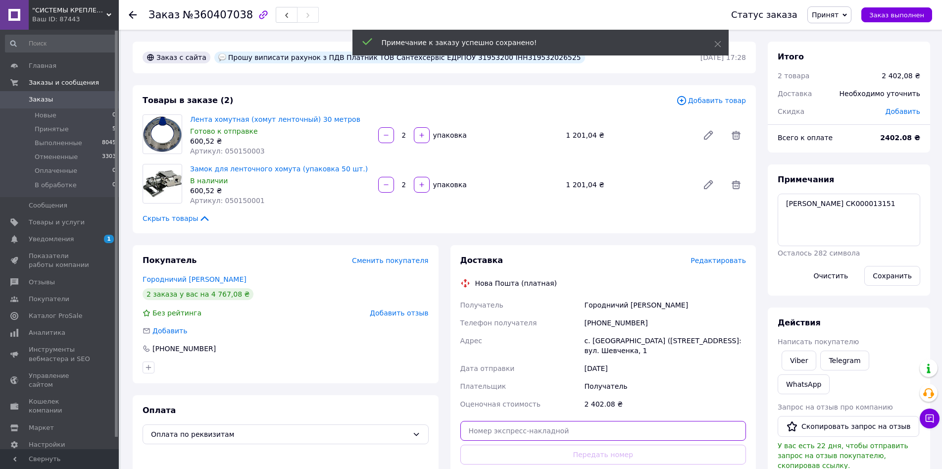
click at [535, 423] on input "text" at bounding box center [603, 431] width 286 height 20
paste input "20451246955255"
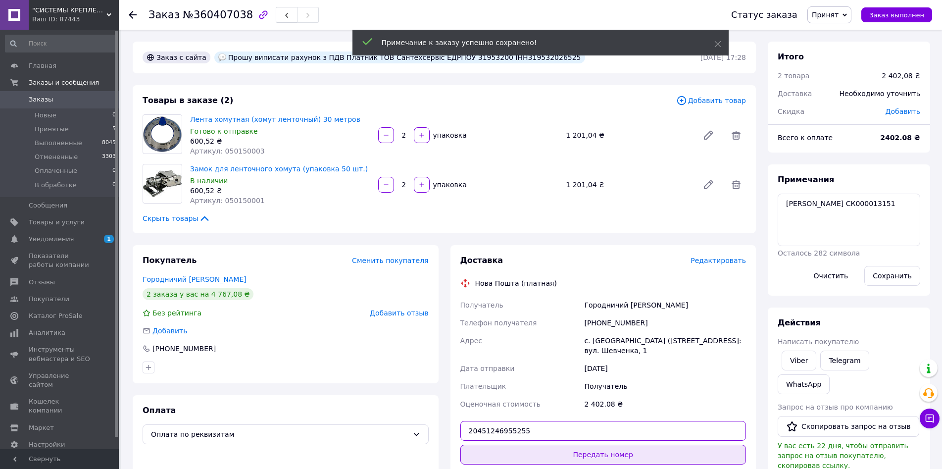
type input "20451246955255"
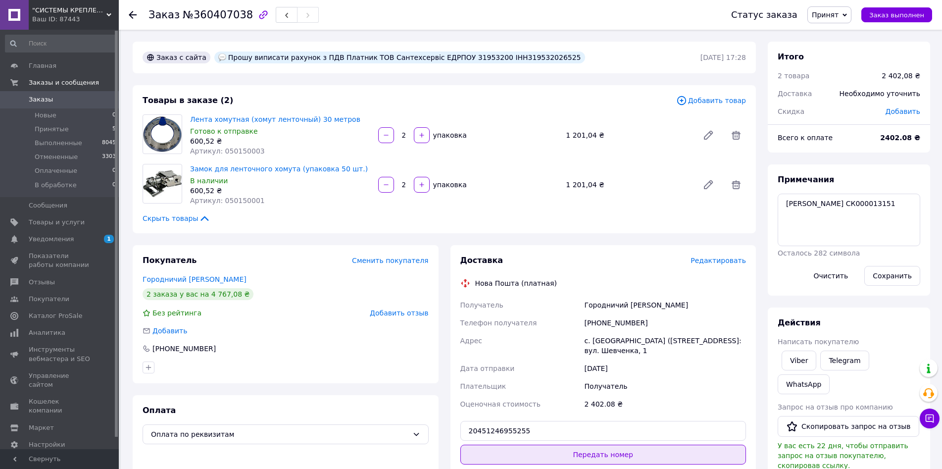
click at [551, 448] on button "Передать номер" at bounding box center [603, 454] width 286 height 20
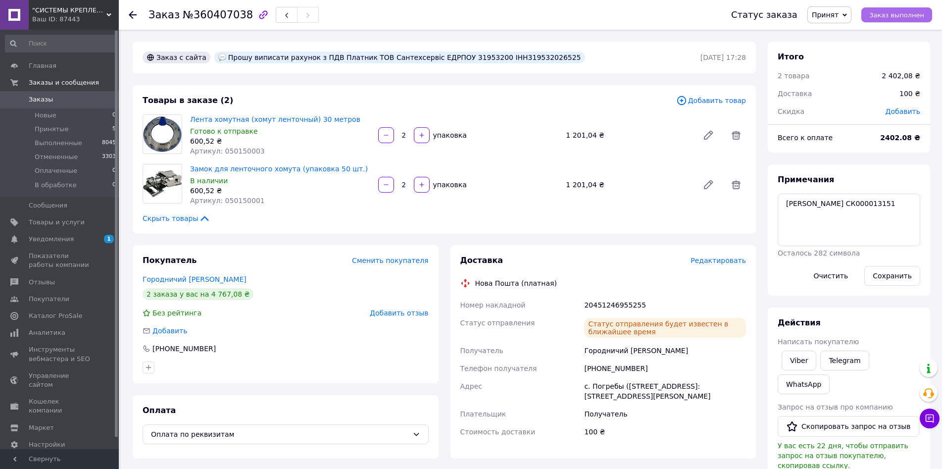
click at [900, 16] on span "Заказ выполнен" at bounding box center [896, 14] width 55 height 7
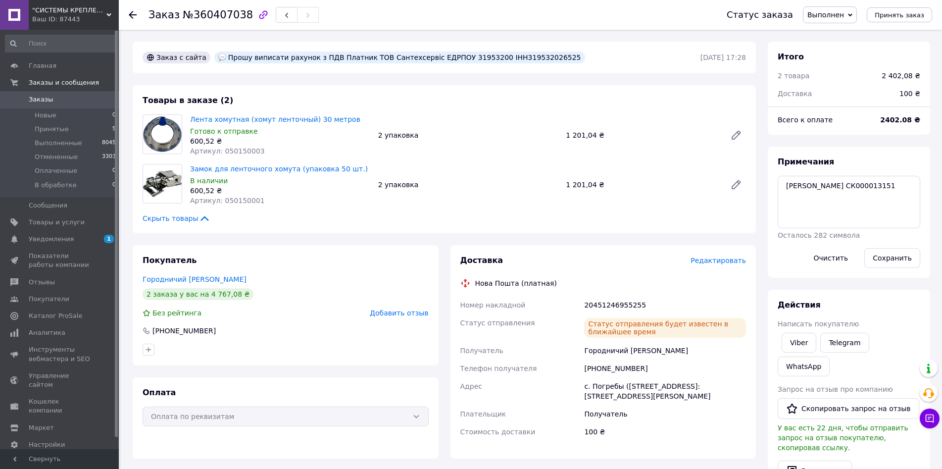
click at [134, 18] on icon at bounding box center [133, 15] width 8 height 8
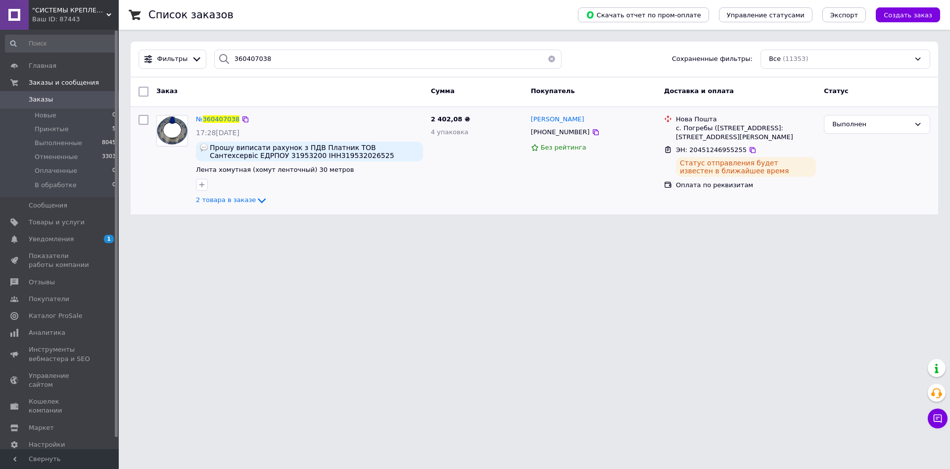
drag, startPoint x: 222, startPoint y: 282, endPoint x: 243, endPoint y: 133, distance: 150.5
click at [222, 226] on html ""СИСТЕМЫ КРЕПЛЕНИЯ": крепеж, такелаж Ваш ID: 87443 Сайт "СИСТЕМЫ КРЕПЛЕНИЯ": кр…" at bounding box center [475, 113] width 950 height 226
click at [268, 51] on input "360407038" at bounding box center [387, 58] width 347 height 19
paste input "1420494"
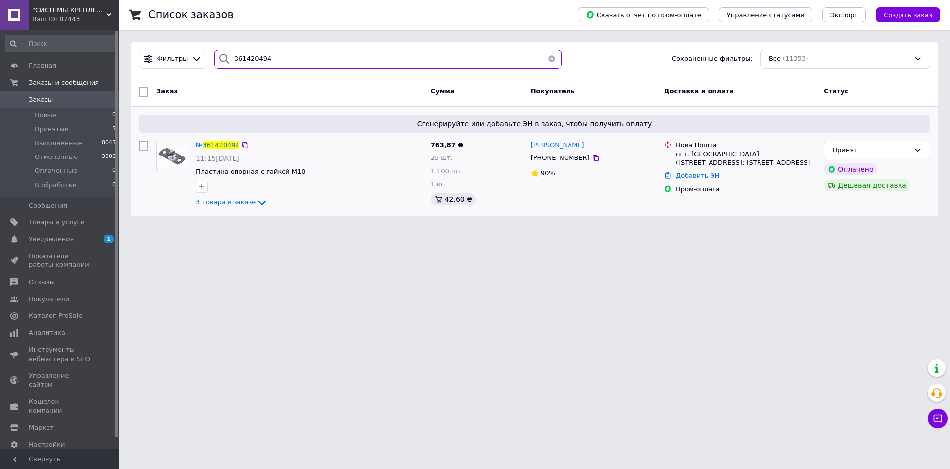
type input "361420494"
click at [202, 145] on span "№" at bounding box center [199, 144] width 7 height 7
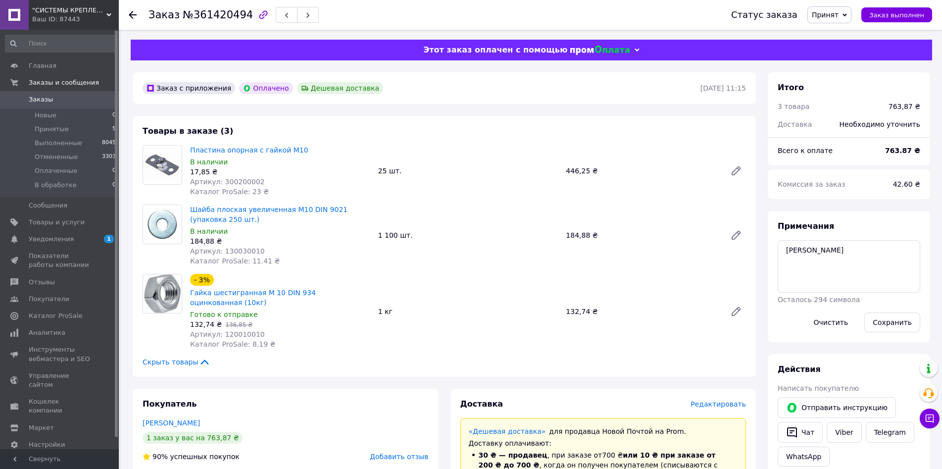
click at [873, 246] on textarea "Сергей" at bounding box center [849, 266] width 143 height 52
type textarea "Сергей СК000013531"
click at [904, 325] on button "Сохранить" at bounding box center [892, 322] width 56 height 20
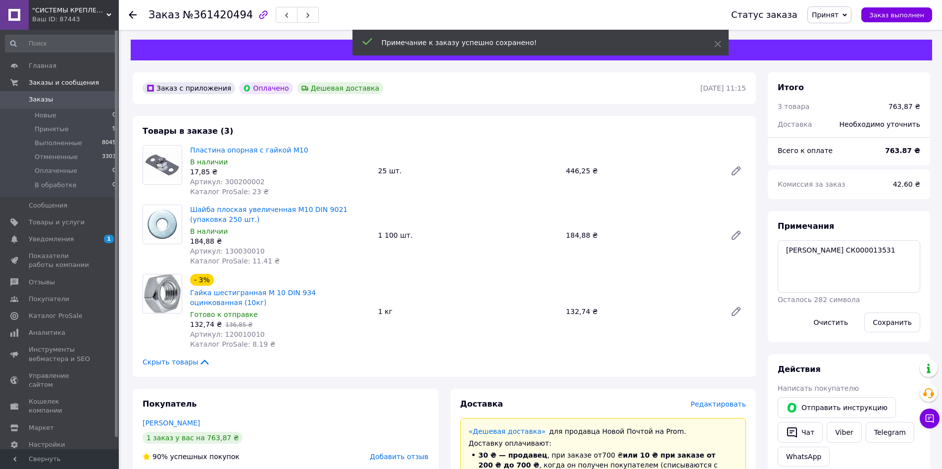
click at [568, 398] on div "Доставка" at bounding box center [575, 403] width 231 height 11
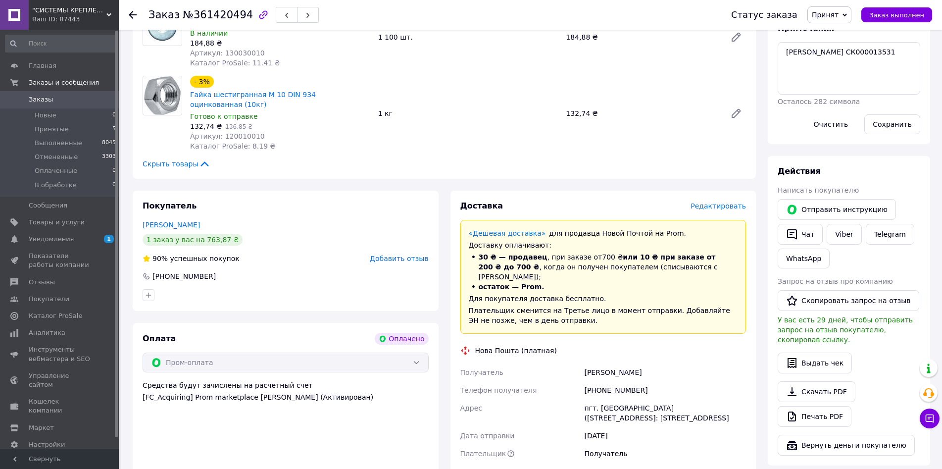
scroll to position [445, 0]
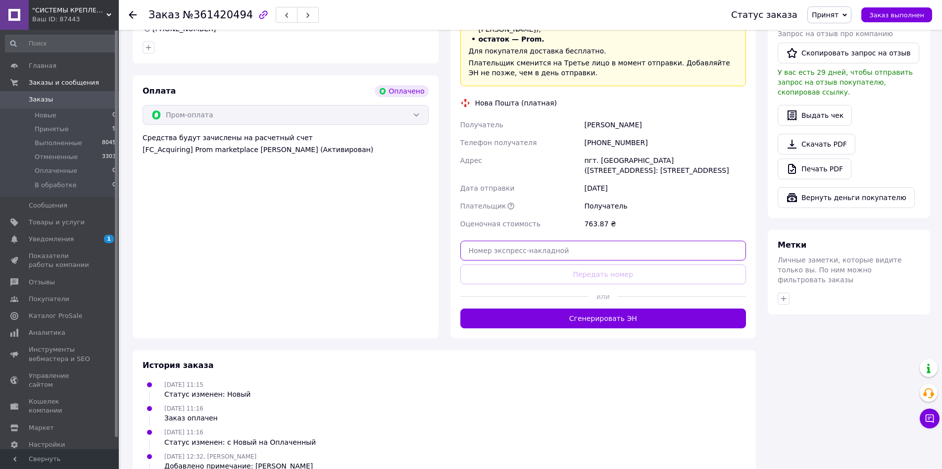
click at [563, 241] on input "text" at bounding box center [603, 251] width 286 height 20
paste input "20451246932069"
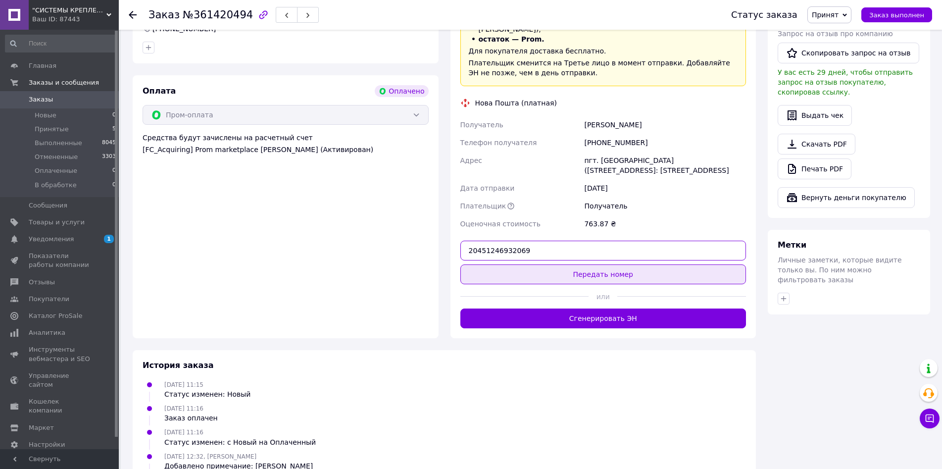
type input "20451246932069"
click at [568, 264] on button "Передать номер" at bounding box center [603, 274] width 286 height 20
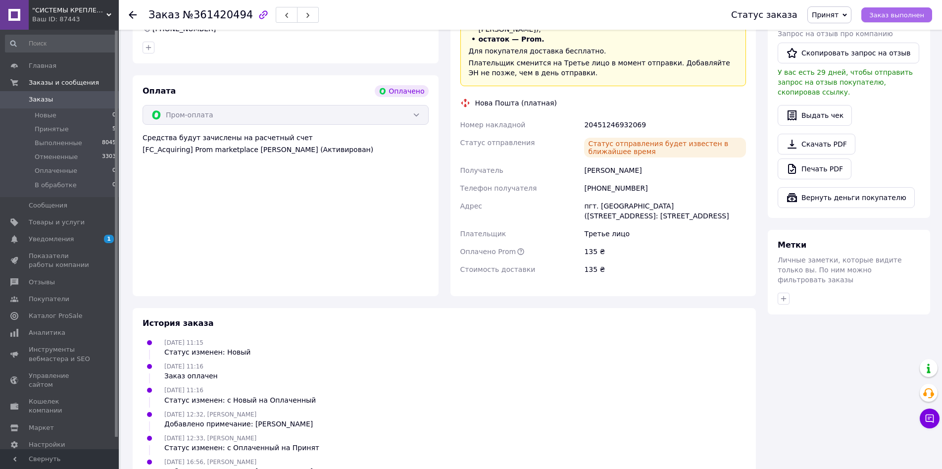
click at [908, 17] on span "Заказ выполнен" at bounding box center [896, 14] width 55 height 7
drag, startPoint x: 223, startPoint y: 217, endPoint x: 178, endPoint y: 113, distance: 112.8
click at [223, 217] on div "Оплата Оплачено Пром-оплата Средства будут зачислены на расчетный счет [FC_Acqu…" at bounding box center [286, 185] width 306 height 221
click at [133, 14] on use at bounding box center [133, 15] width 8 height 8
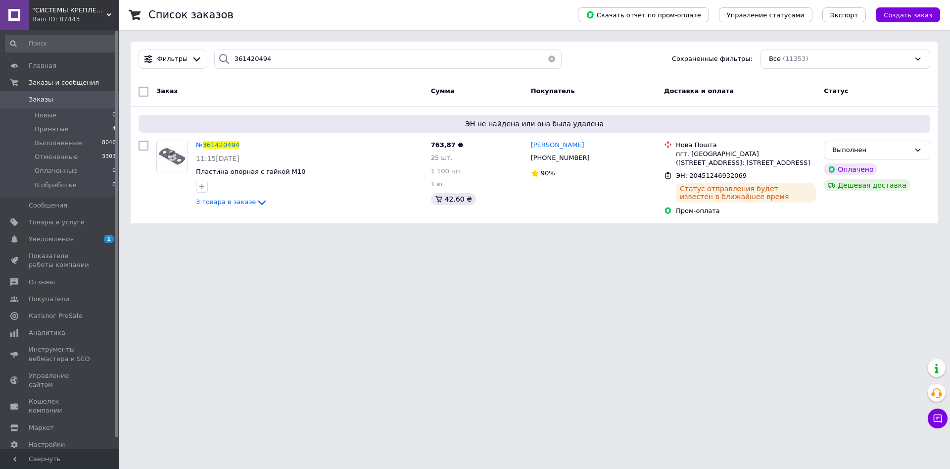
click at [261, 49] on div "Фильтры 361420494 Сохраненные фильтры: Все (11353)" at bounding box center [535, 60] width 808 height 36
drag, startPoint x: 261, startPoint y: 49, endPoint x: 263, endPoint y: 61, distance: 13.0
click at [261, 49] on div "Фильтры 361420494 Сохраненные фильтры: Все (11353)" at bounding box center [535, 60] width 808 height 36
click at [264, 62] on input "361420494" at bounding box center [387, 58] width 347 height 19
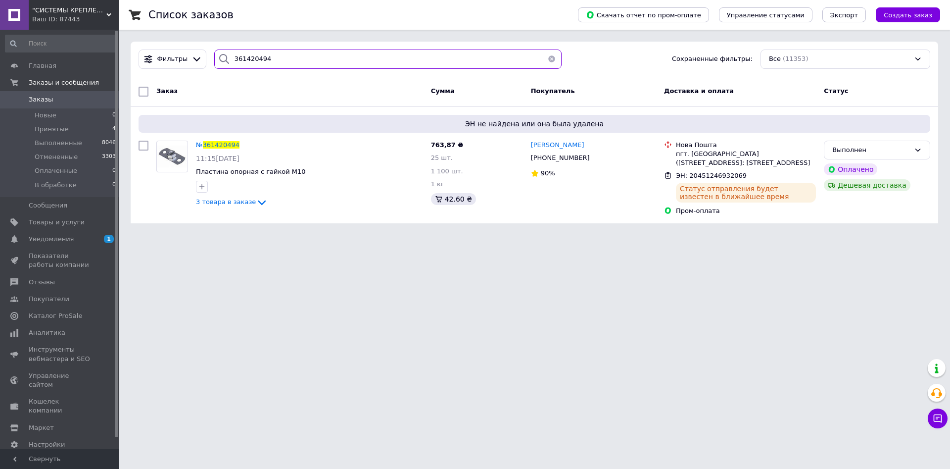
paste input "513826"
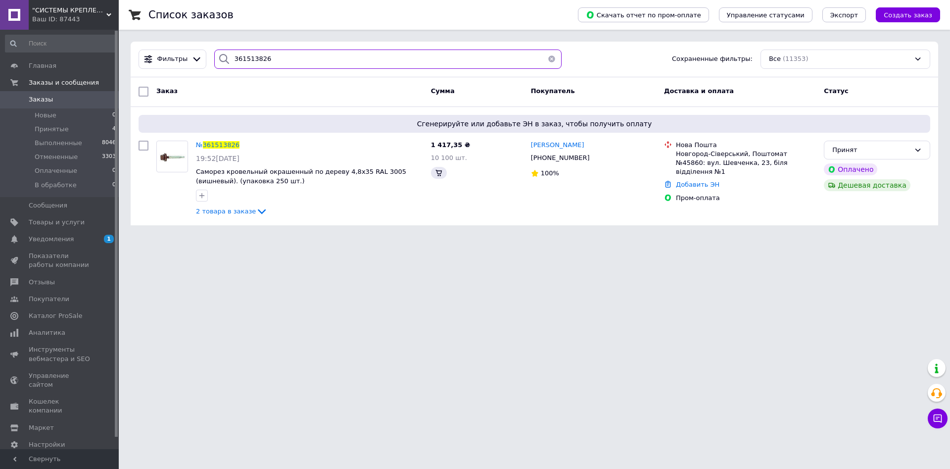
type input "361513826"
drag, startPoint x: 207, startPoint y: 276, endPoint x: 230, endPoint y: 149, distance: 129.2
click at [207, 237] on html ""СИСТЕМЫ КРЕПЛЕНИЯ": крепеж, такелаж Ваш ID: 87443 Сайт "СИСТЕМЫ КРЕПЛЕНИЯ": кр…" at bounding box center [475, 118] width 950 height 237
click at [227, 145] on span "361513826" at bounding box center [221, 144] width 37 height 7
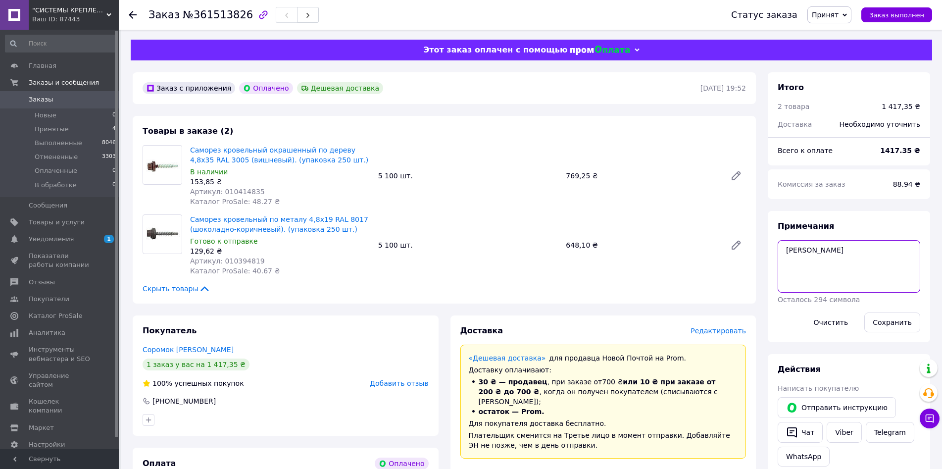
click at [848, 251] on textarea "Сергей" at bounding box center [849, 266] width 143 height 52
paste textarea "СК000013539"
type textarea "Сергей СК000013539"
click at [892, 324] on button "Сохранить" at bounding box center [892, 322] width 56 height 20
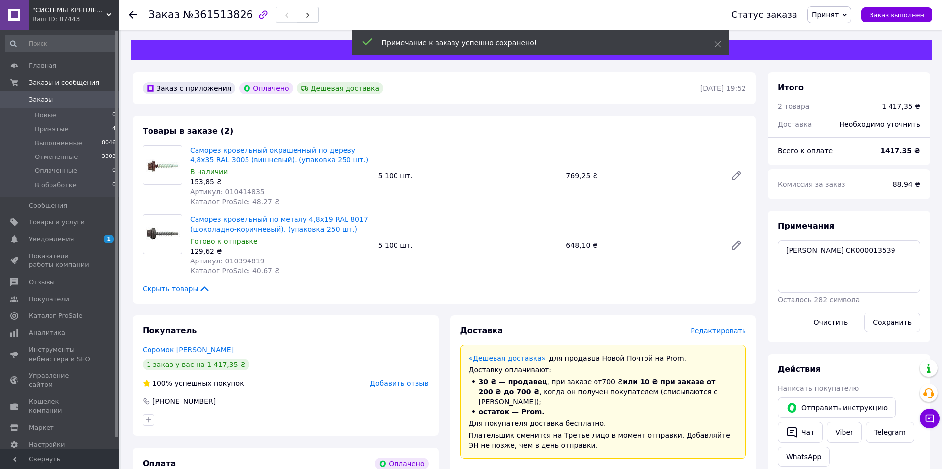
click at [570, 396] on li "30 ₴ — продавец , при заказе от 700 ₴ или 10 ₴ при заказе от 200 ₴ до 700 ₴ , к…" at bounding box center [603, 392] width 269 height 30
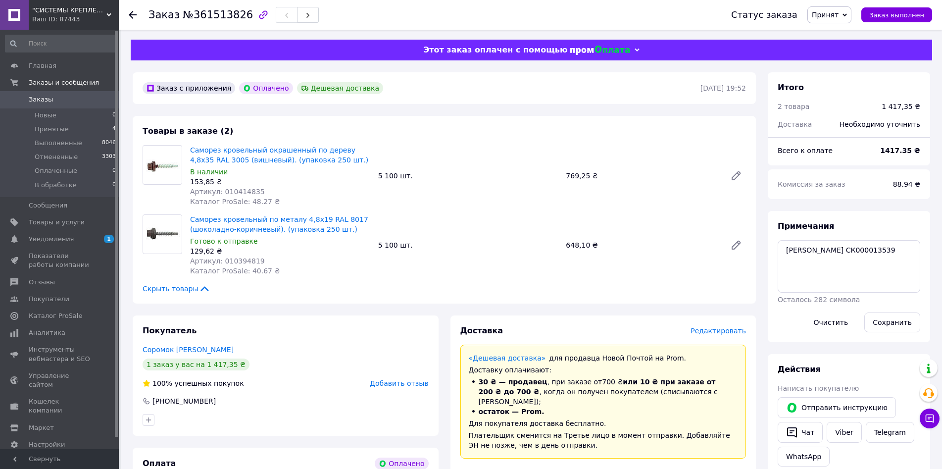
scroll to position [297, 0]
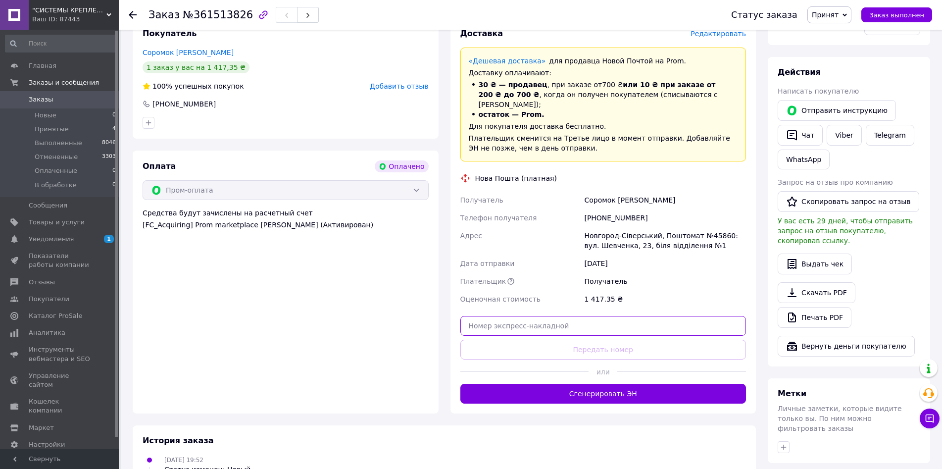
click at [533, 322] on input "text" at bounding box center [603, 326] width 286 height 20
paste input "20451247245968"
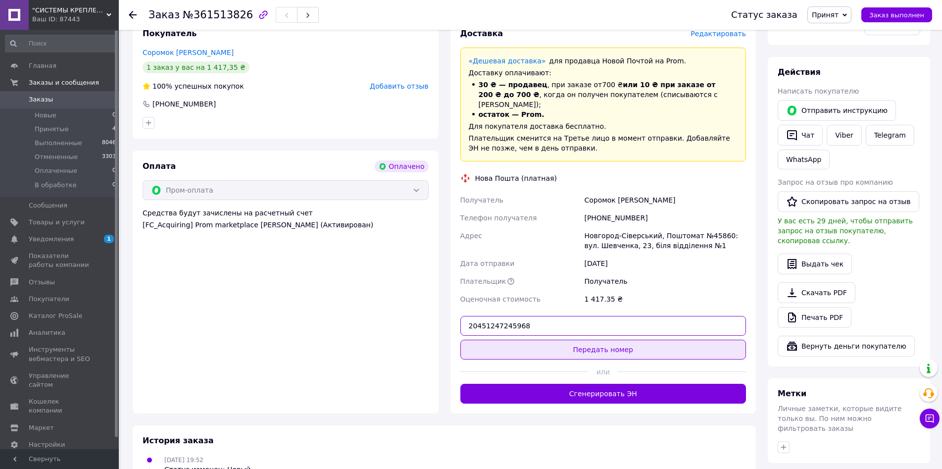
type input "20451247245968"
click at [547, 344] on button "Передать номер" at bounding box center [603, 350] width 286 height 20
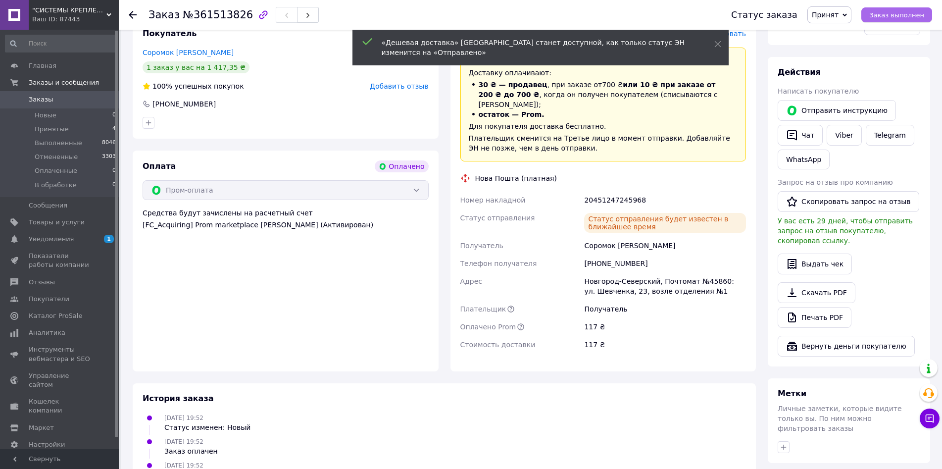
click at [906, 12] on span "Заказ выполнен" at bounding box center [896, 14] width 55 height 7
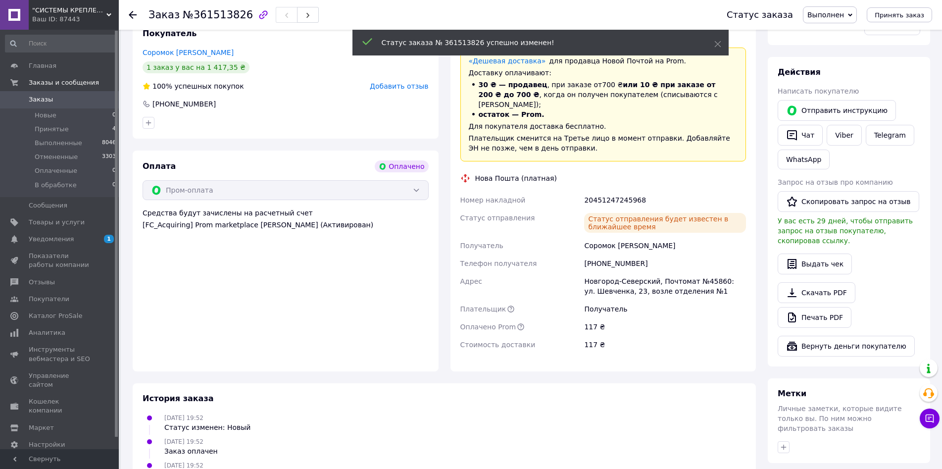
click at [130, 17] on icon at bounding box center [133, 15] width 8 height 8
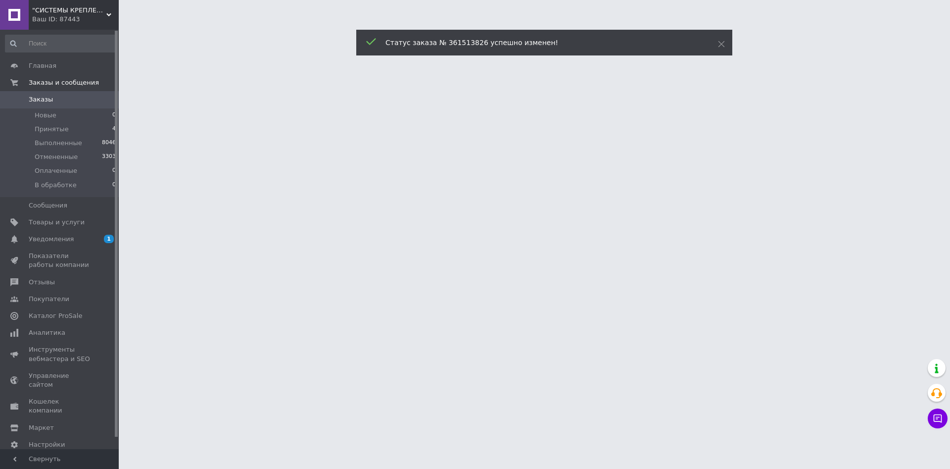
drag, startPoint x: 304, startPoint y: 461, endPoint x: 306, endPoint y: 468, distance: 6.6
click at [306, 25] on html ""СИСТЕМЫ КРЕПЛЕНИЯ": крепеж, такелаж Ваш ID: 87443 Сайт "СИСТЕМЫ КРЕПЛЕНИЯ": кр…" at bounding box center [475, 12] width 950 height 25
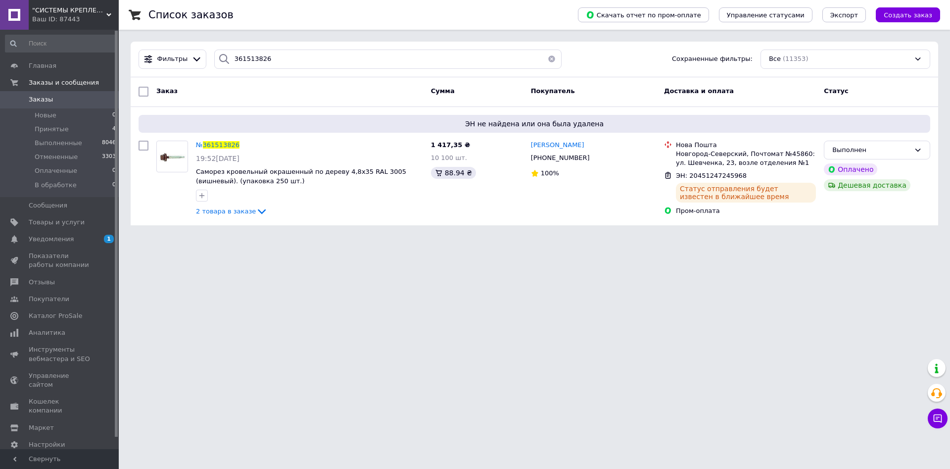
click at [161, 237] on html ""СИСТЕМЫ КРЕПЛЕНИЯ": крепеж, такелаж Ваш ID: 87443 Сайт "СИСТЕМЫ КРЕПЛЕНИЯ": кр…" at bounding box center [475, 118] width 950 height 237
click at [99, 124] on li "Принятые 3" at bounding box center [61, 129] width 122 height 14
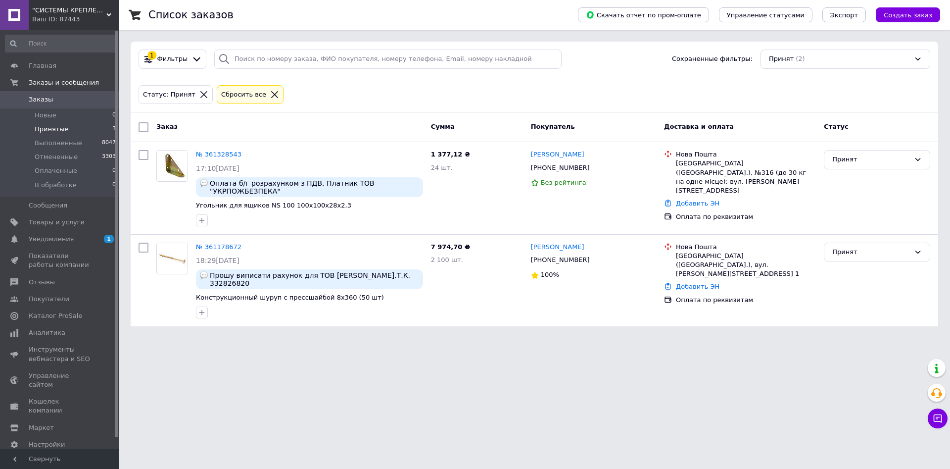
click at [45, 12] on span ""СИСТЕМЫ КРЕПЛЕНИЯ": крепеж, такелаж" at bounding box center [69, 10] width 74 height 9
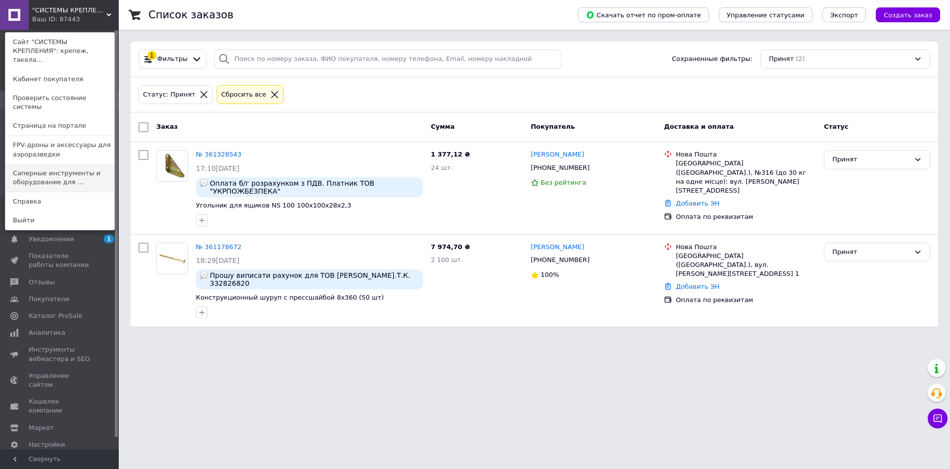
click at [61, 164] on link "Саперные инструменты и оборудование для ..." at bounding box center [59, 178] width 109 height 28
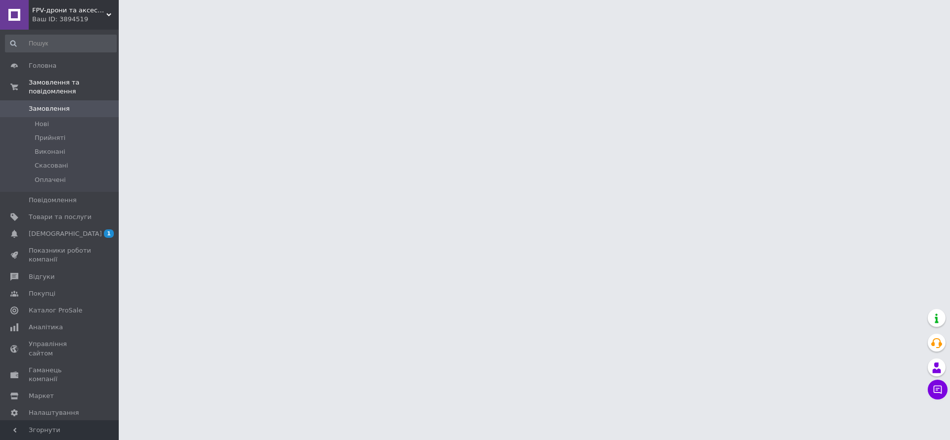
click at [76, 15] on div "Ваш ID: 3894519" at bounding box center [75, 19] width 87 height 9
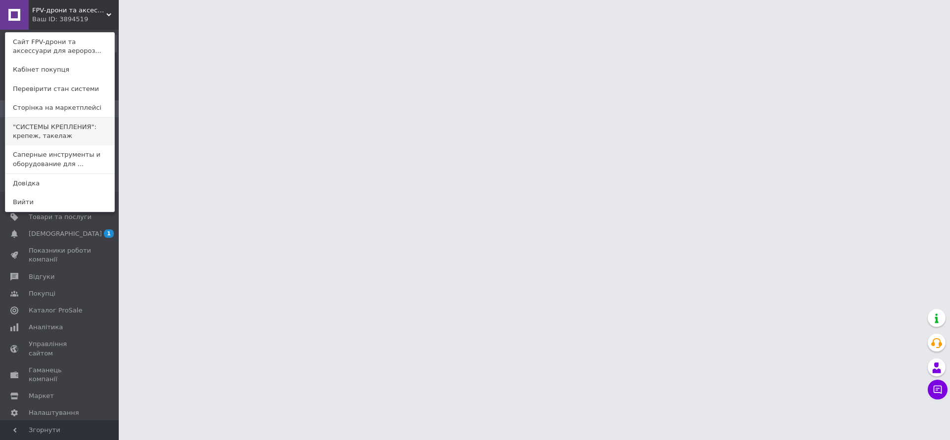
click at [55, 132] on link ""СИСТЕМЫ КРЕПЛЕНИЯ": крепеж, такелаж" at bounding box center [59, 132] width 109 height 28
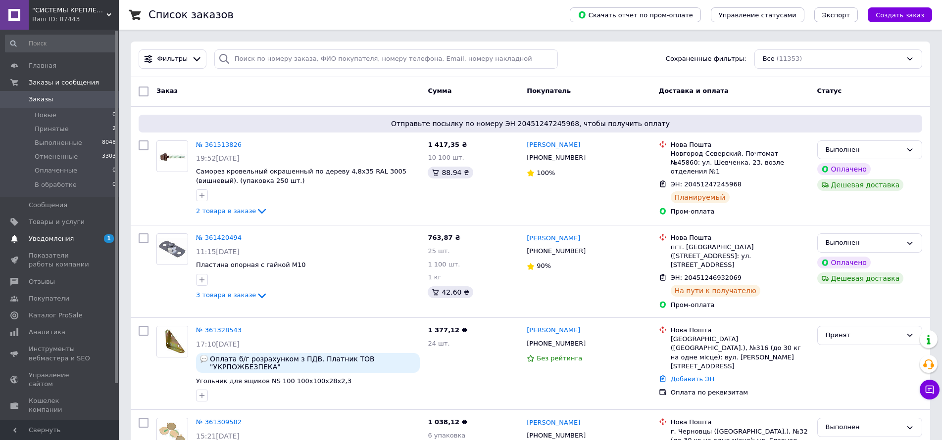
click at [74, 242] on span "Уведомления" at bounding box center [60, 239] width 63 height 9
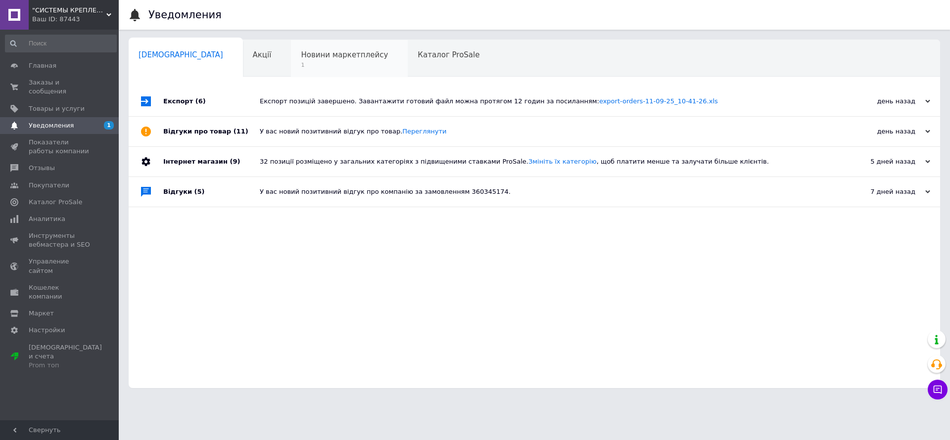
click at [301, 53] on span "Новини маркетплейсу" at bounding box center [344, 54] width 87 height 9
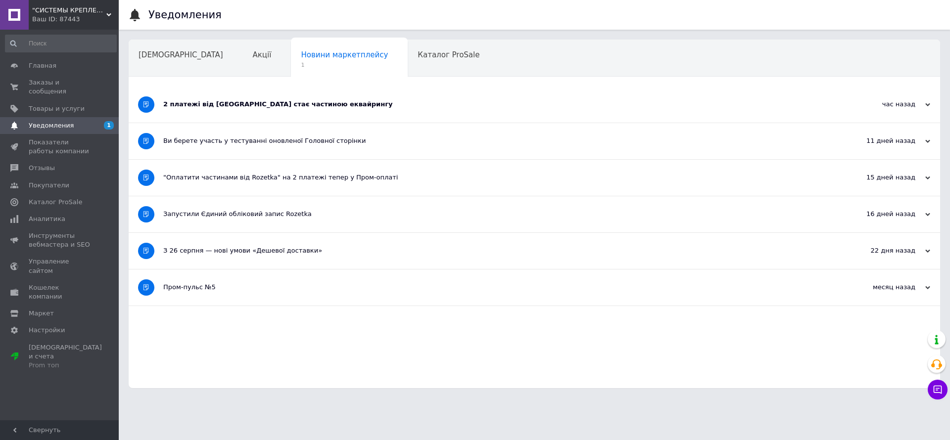
click at [271, 96] on div "2 платежі від [GEOGRAPHIC_DATA] стає частиною еквайрингу" at bounding box center [497, 105] width 668 height 36
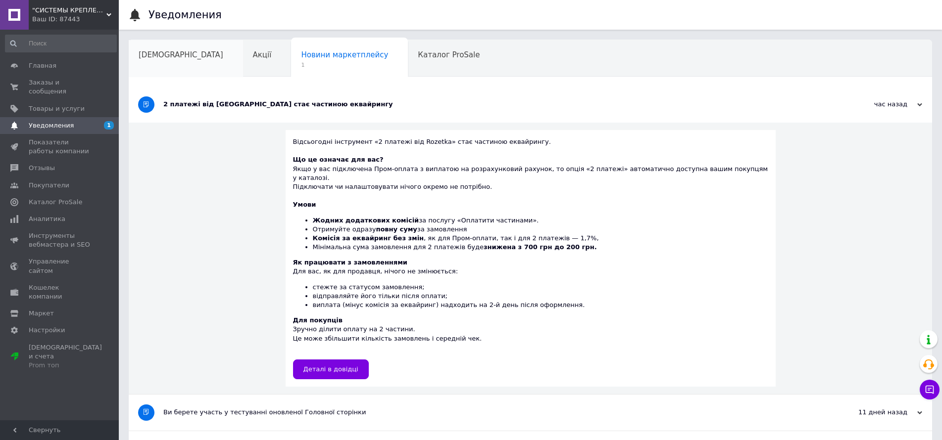
click at [170, 48] on div "[DEMOGRAPHIC_DATA]" at bounding box center [186, 59] width 114 height 38
